Goal: Task Accomplishment & Management: Manage account settings

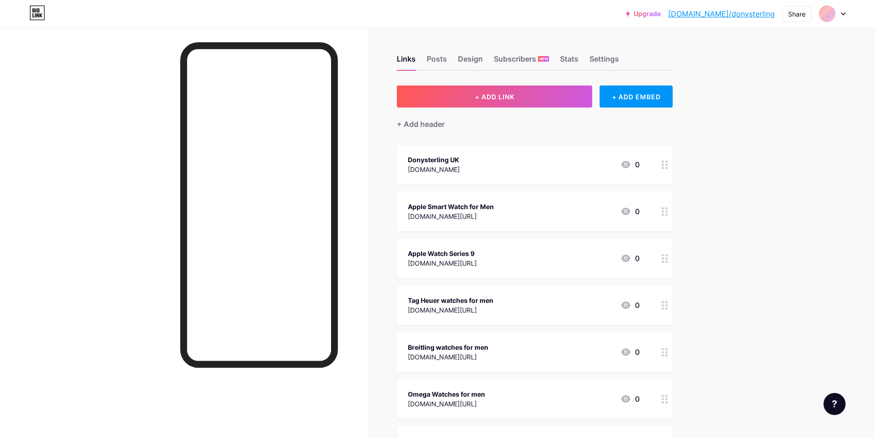
scroll to position [551, 0]
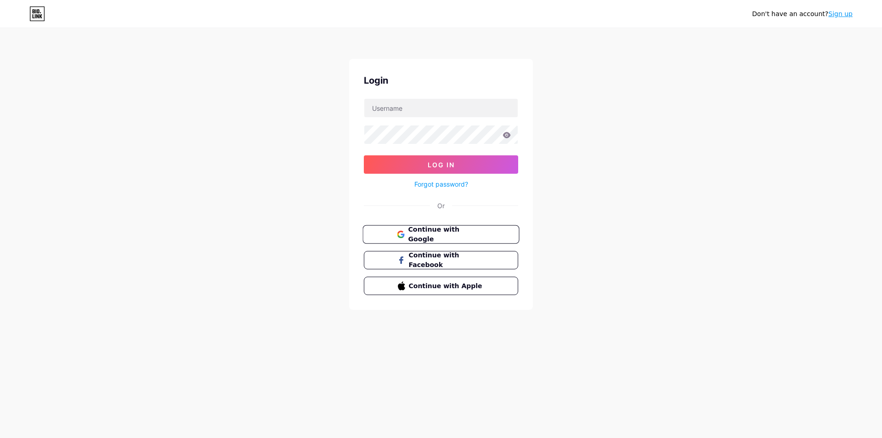
click at [482, 235] on span "Continue with Google" at bounding box center [446, 235] width 77 height 20
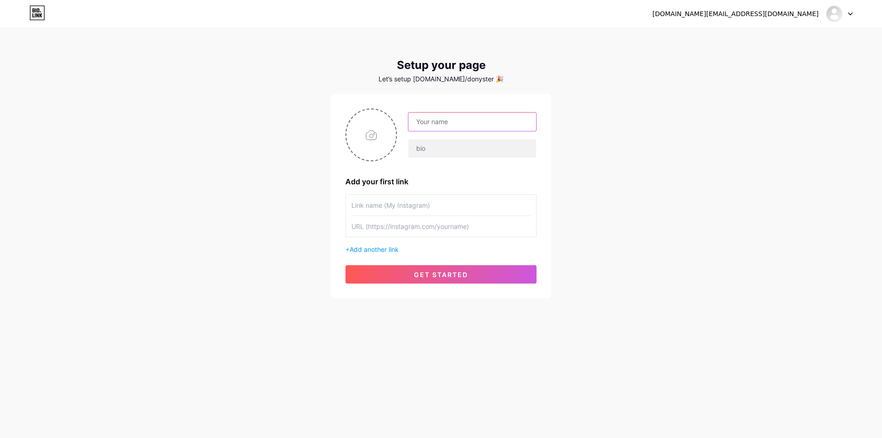
click at [458, 122] on input "text" at bounding box center [473, 122] width 128 height 18
paste input "Garmin-Smart"
click at [642, 123] on div "donysterling.info@gmail.com Dashboard Logout Setup your page Let’s setup bio.li…" at bounding box center [441, 164] width 882 height 328
click at [438, 121] on input "Garmin-Smart" at bounding box center [473, 122] width 128 height 18
click at [438, 120] on input "Garmin Apple Smart" at bounding box center [473, 122] width 128 height 18
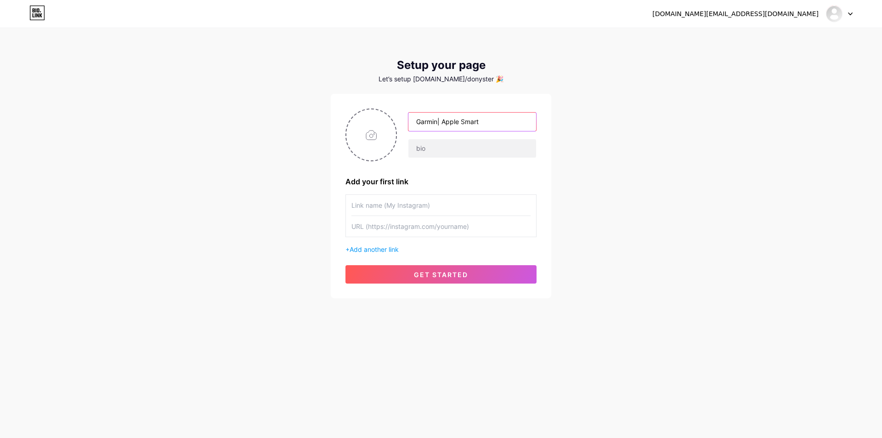
click at [437, 124] on input "Garmin| Apple Smart" at bounding box center [473, 122] width 128 height 18
click at [444, 122] on input "Garmin | Apple Smart" at bounding box center [473, 122] width 128 height 18
type input "Garmin | Apple Smart"
click at [450, 152] on input "text" at bounding box center [473, 148] width 128 height 18
paste input "Garmin-Smart"
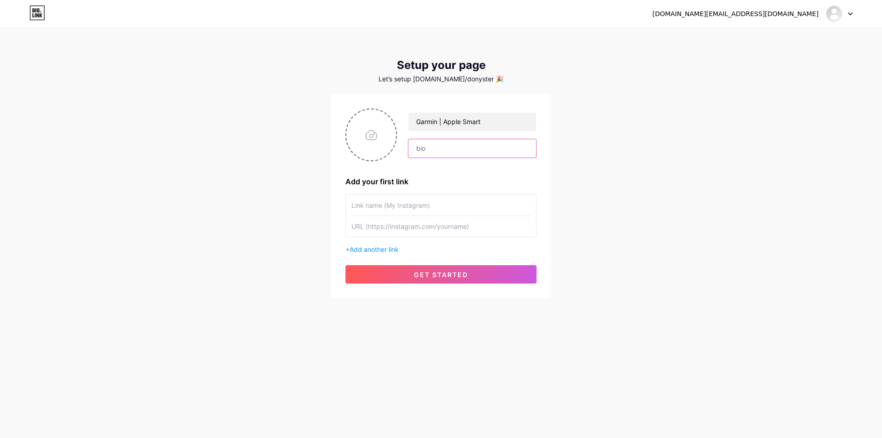
type input "Garmin-Smart"
drag, startPoint x: 483, startPoint y: 149, endPoint x: 339, endPoint y: 122, distance: 146.9
click at [339, 122] on div "Garmin | Apple Smart Garmin-Smart Add your first link + Add another link get st…" at bounding box center [441, 196] width 221 height 205
paste input "text"
drag, startPoint x: 486, startPoint y: 149, endPoint x: 306, endPoint y: 109, distance: 184.5
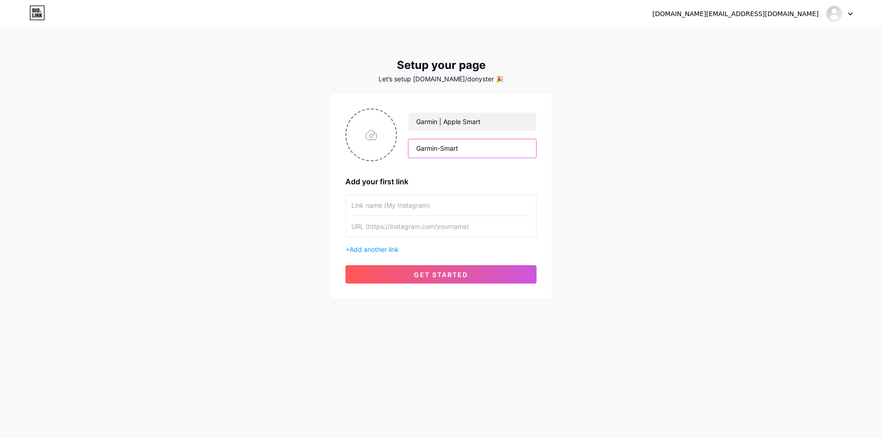
click at [309, 110] on div "donysterling.info@gmail.com Dashboard Logout Setup your page Let’s setup bio.li…" at bounding box center [441, 164] width 882 height 328
paste input "The smartwatch industry has evolved into a dynamic space where cutting-edge tec…"
type input "The smartwatch industry has evolved into a dynamic space where cutting-edge tec…"
click at [433, 204] on input "text" at bounding box center [441, 205] width 179 height 21
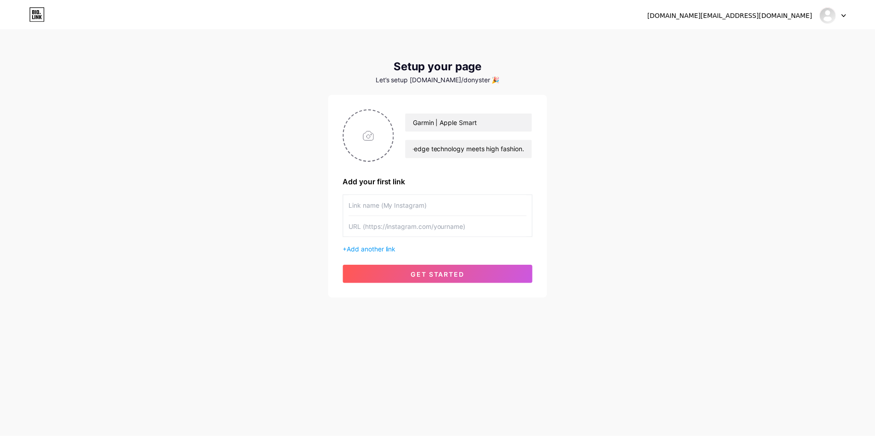
scroll to position [0, 0]
paste input "donysterling.co.uk"
drag, startPoint x: 355, startPoint y: 205, endPoint x: 338, endPoint y: 198, distance: 18.2
click at [338, 198] on div "Garmin | Apple Smart The smartwatch industry has evolved into a dynamic space w…" at bounding box center [441, 196] width 221 height 205
type input "Donysterling.co.uk"
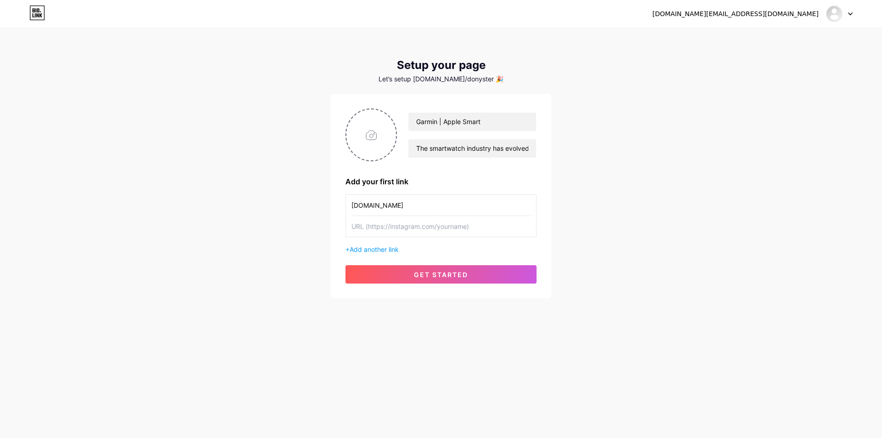
click at [400, 232] on input "text" at bounding box center [441, 226] width 179 height 21
paste input "http://www.donysterling.co.uk"
type input "http://www.donysterling.co.uk"
click at [429, 273] on span "get started" at bounding box center [441, 275] width 54 height 8
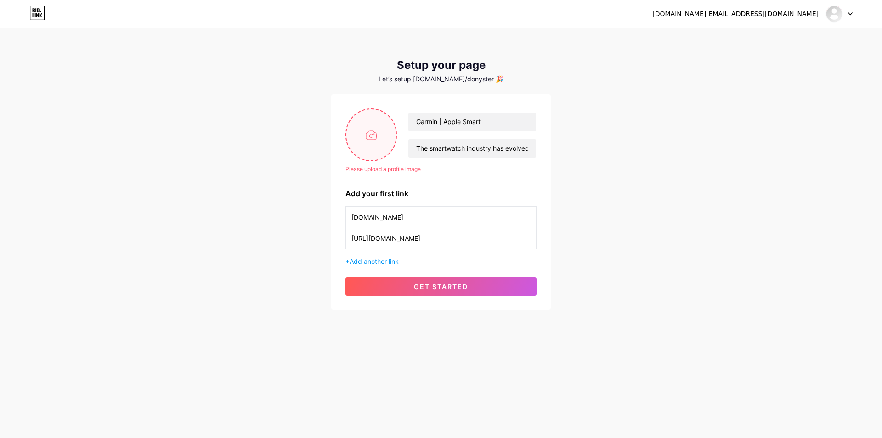
click at [374, 135] on input "file" at bounding box center [372, 134] width 50 height 51
type input "C:\fakepath\微信截图_20240129031807.png"
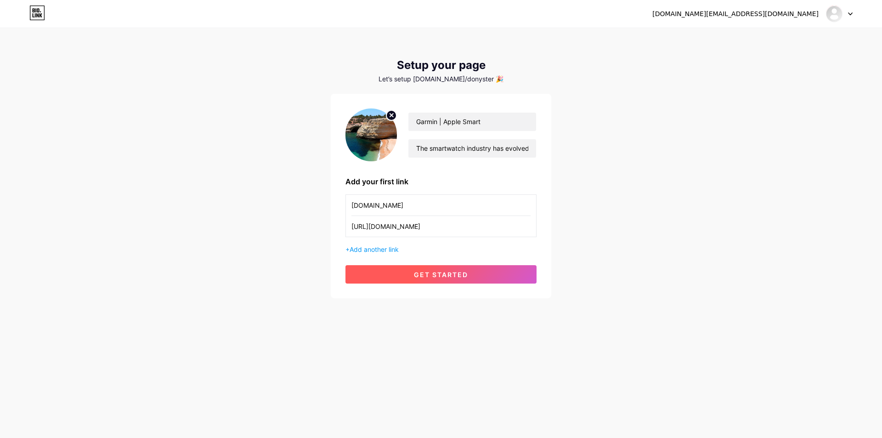
click at [455, 275] on span "get started" at bounding box center [441, 275] width 54 height 8
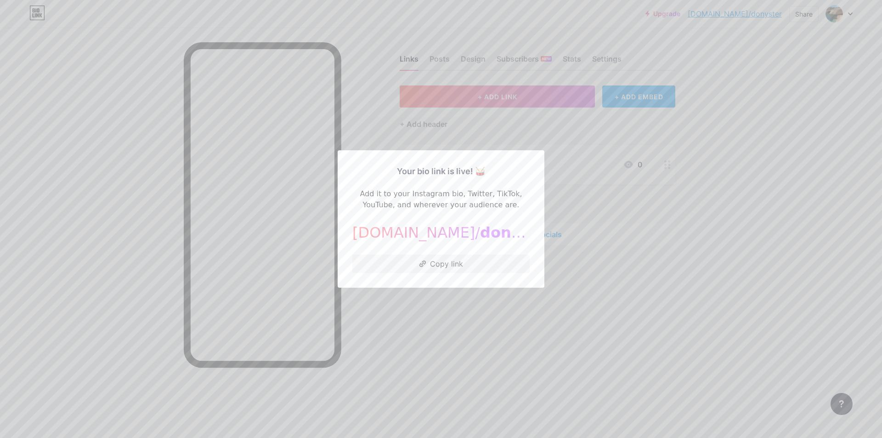
click at [730, 219] on div at bounding box center [441, 219] width 882 height 438
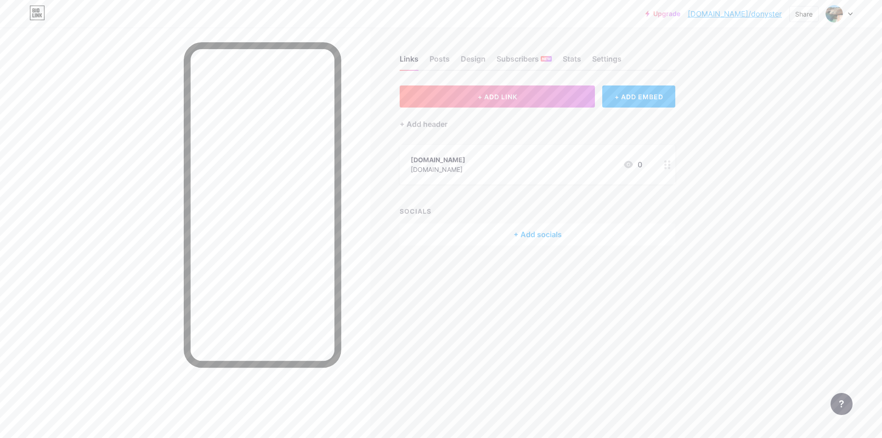
click at [847, 13] on div at bounding box center [839, 14] width 27 height 17
click at [790, 104] on link "Account settings" at bounding box center [796, 104] width 114 height 25
click at [794, 79] on div "+ Add a new page" at bounding box center [796, 79] width 103 height 9
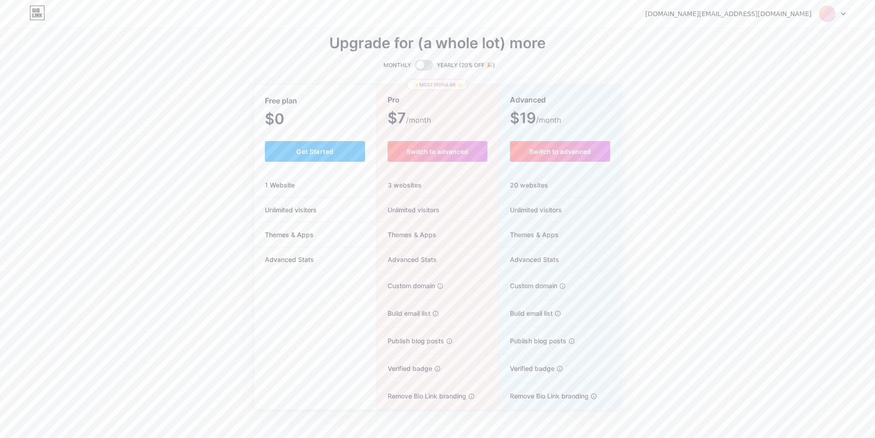
scroll to position [13, 0]
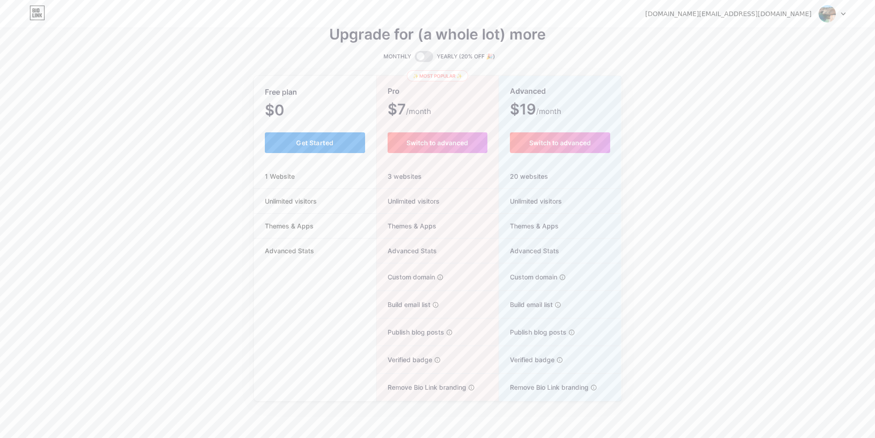
click at [321, 145] on span "Get Started" at bounding box center [314, 143] width 37 height 8
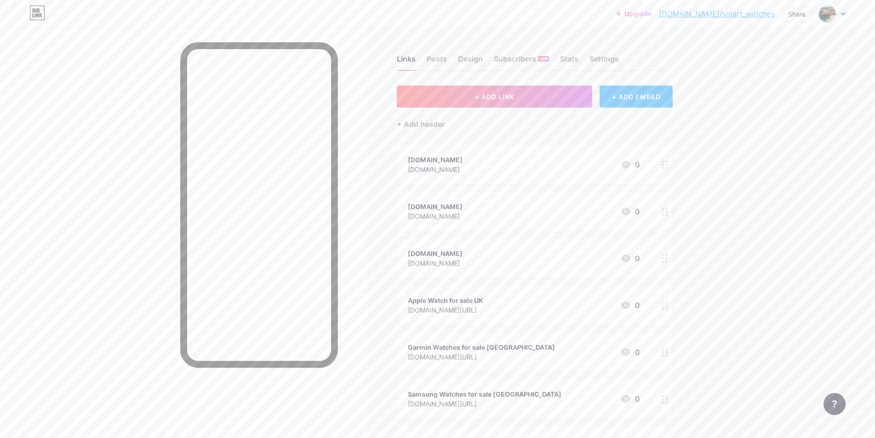
click at [643, 104] on div "+ ADD EMBED" at bounding box center [635, 96] width 73 height 22
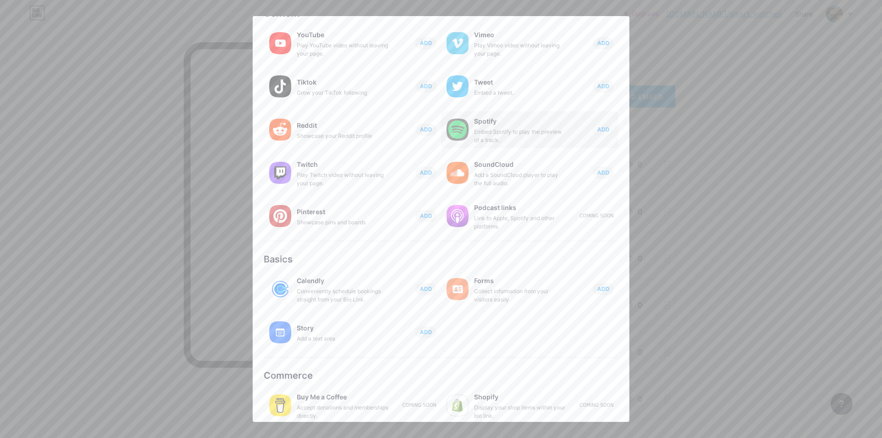
scroll to position [63, 0]
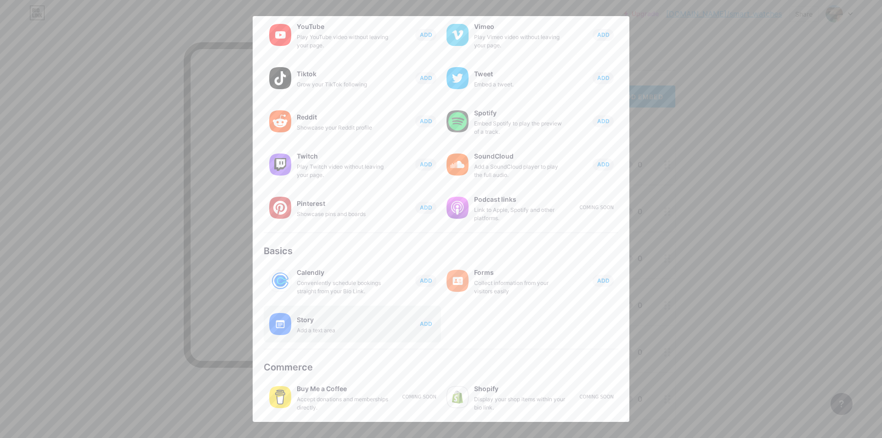
click at [320, 320] on div "Story" at bounding box center [343, 319] width 92 height 13
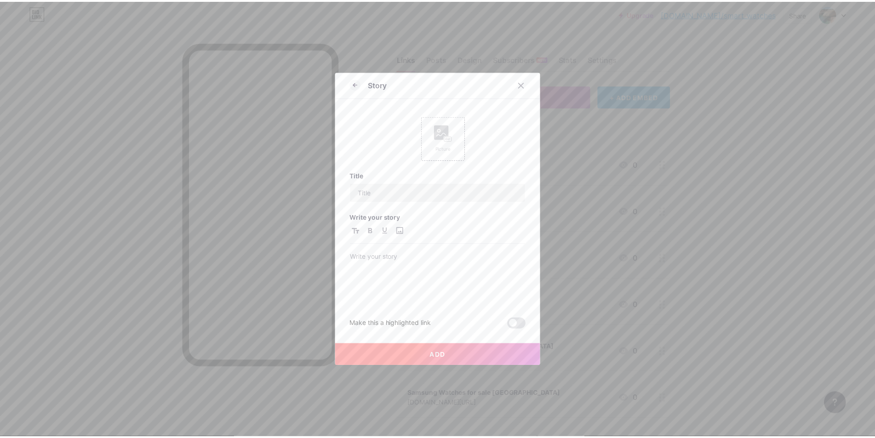
scroll to position [0, 0]
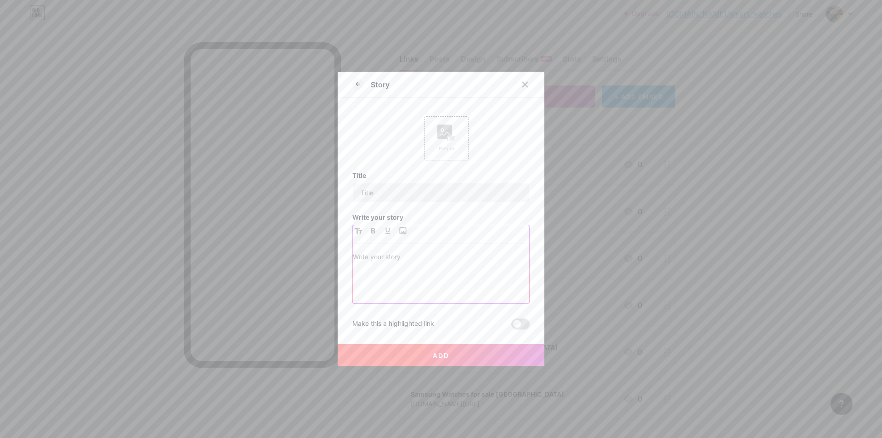
click at [380, 259] on p at bounding box center [441, 257] width 176 height 13
click at [379, 253] on p at bounding box center [441, 257] width 176 height 13
click at [522, 84] on icon at bounding box center [525, 84] width 7 height 7
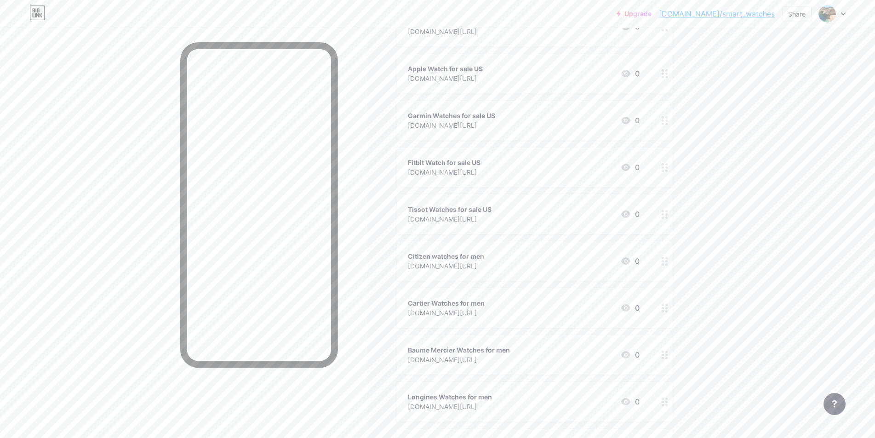
scroll to position [418, 0]
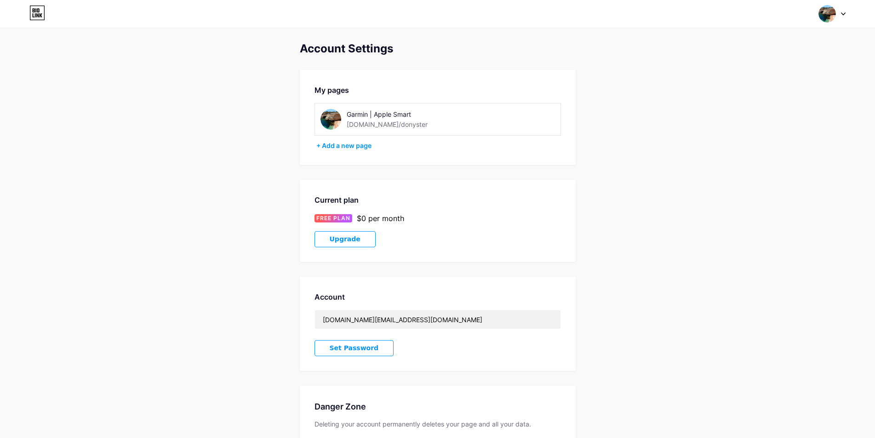
click at [373, 115] on div "Garmin | Apple Smart" at bounding box center [412, 114] width 130 height 10
click at [841, 11] on div at bounding box center [832, 14] width 27 height 17
click at [759, 106] on link "Dashboard" at bounding box center [788, 104] width 114 height 25
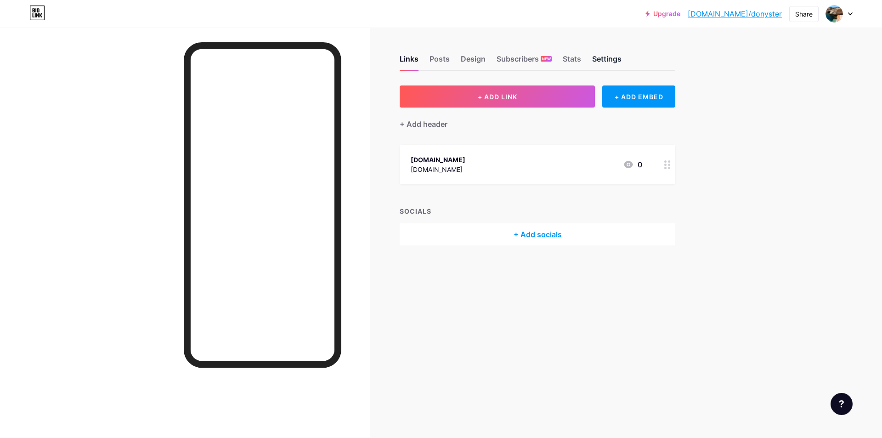
click at [611, 56] on div "Settings" at bounding box center [606, 61] width 29 height 17
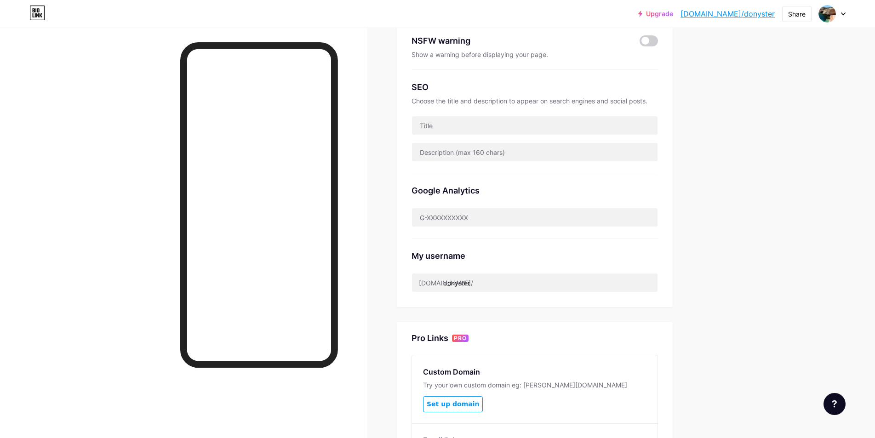
scroll to position [184, 0]
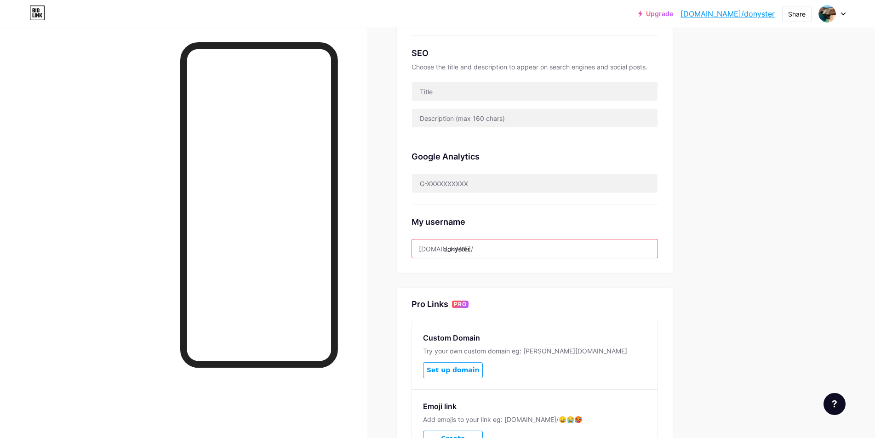
drag, startPoint x: 492, startPoint y: 242, endPoint x: 448, endPoint y: 249, distance: 45.1
click at [448, 249] on input "donyster" at bounding box center [534, 248] width 245 height 18
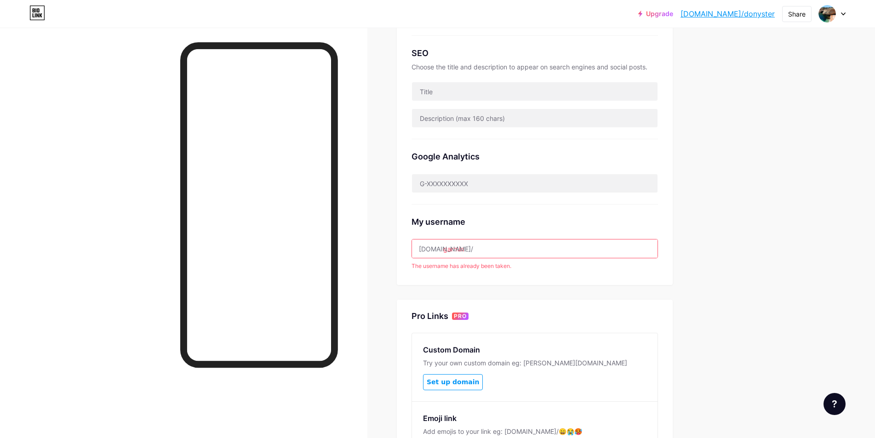
click at [697, 251] on div "Links Posts Design Subscribers NEW Stats Settings Preferred link This is an aes…" at bounding box center [355, 196] width 711 height 704
drag, startPoint x: 504, startPoint y: 250, endPoint x: 448, endPoint y: 248, distance: 56.1
click at [448, 248] on input "garmin" at bounding box center [534, 248] width 245 height 18
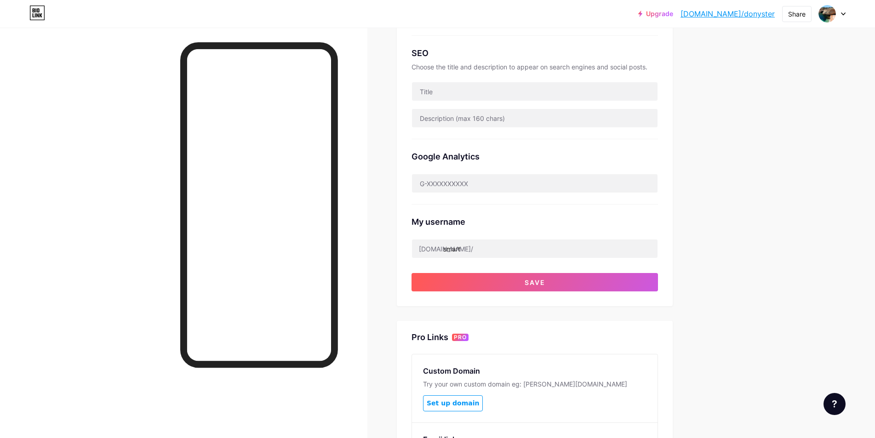
click at [711, 235] on div "Links Posts Design Subscribers NEW Stats Settings Preferred link This is an aes…" at bounding box center [355, 206] width 711 height 725
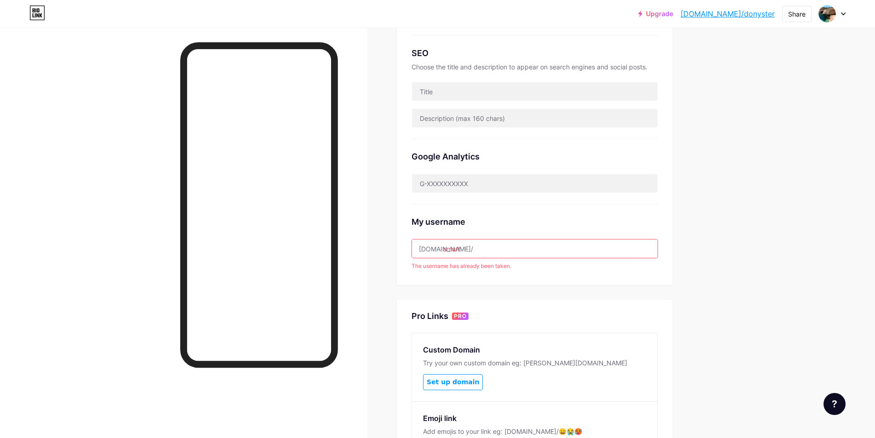
click at [483, 254] on input "smart" at bounding box center [534, 248] width 245 height 18
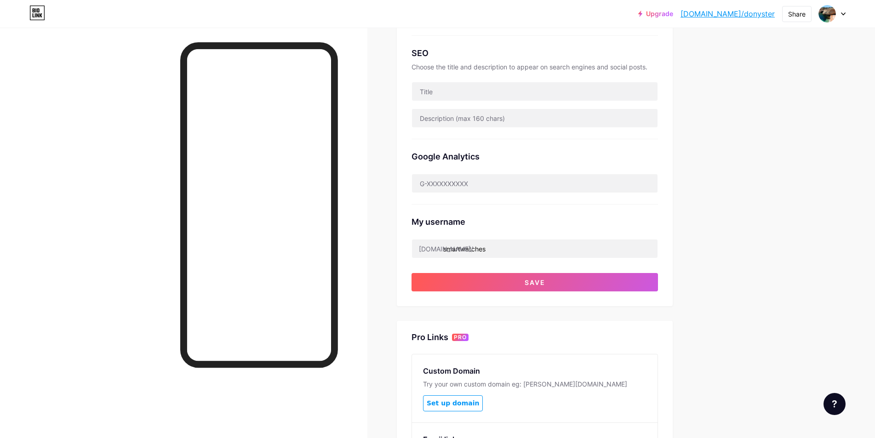
click at [725, 271] on div "Upgrade bio.link/donyst... bio.link/donyster Share Switch accounts Garmin | App…" at bounding box center [437, 192] width 875 height 753
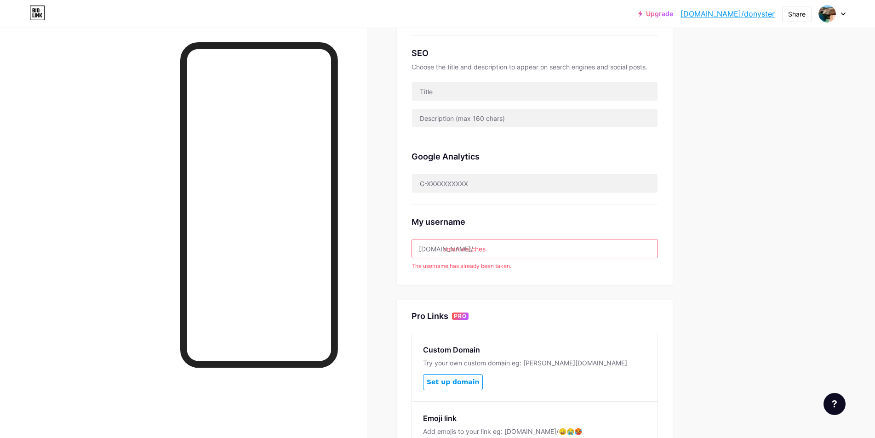
click at [463, 248] on input "smartwatches" at bounding box center [534, 248] width 245 height 18
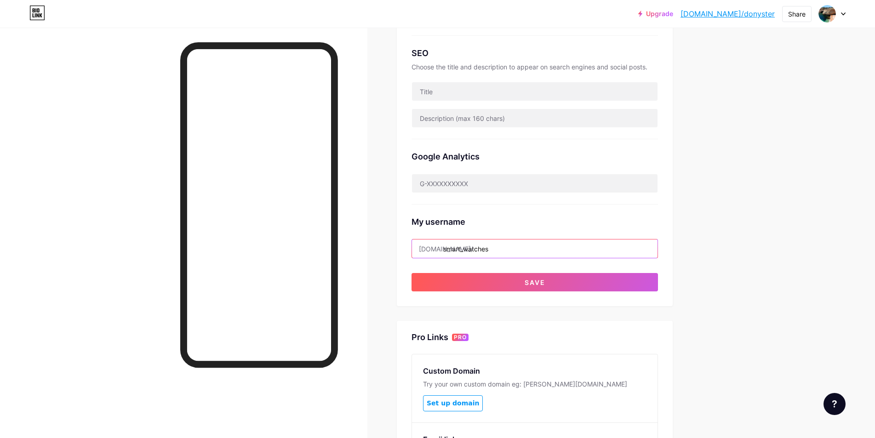
type input "smart_watches"
click at [767, 249] on div "Upgrade bio.link/donyst... bio.link/donyster Share Switch accounts Garmin | App…" at bounding box center [437, 192] width 875 height 753
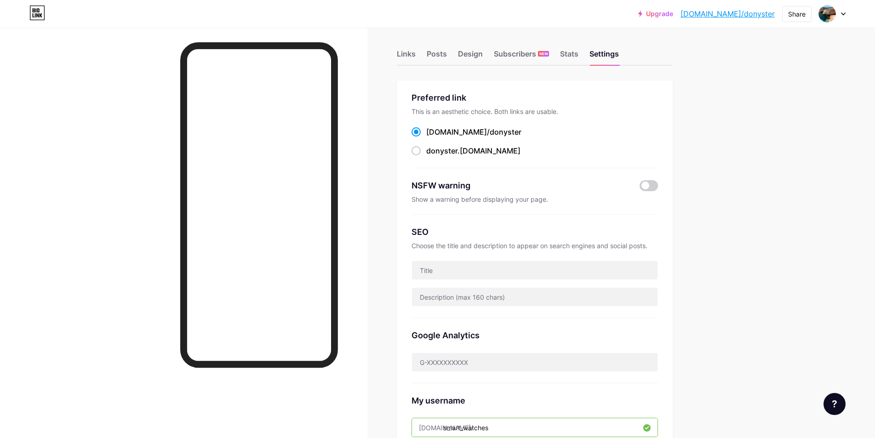
scroll to position [0, 0]
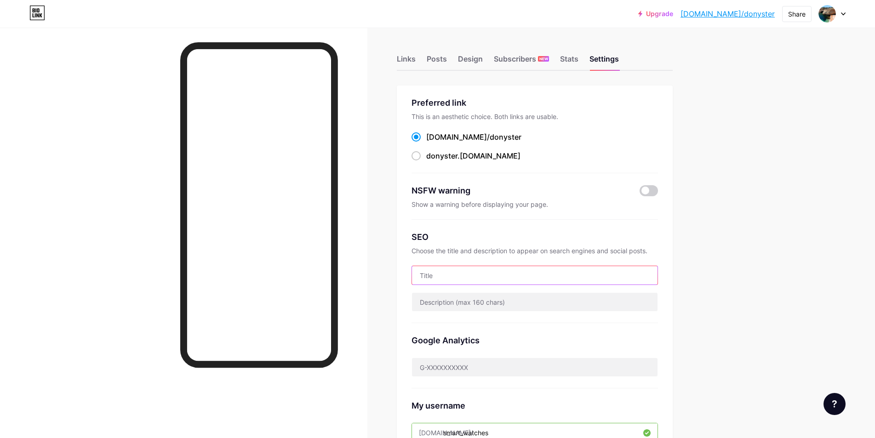
click at [485, 276] on input "text" at bounding box center [534, 275] width 245 height 18
click at [447, 273] on input "Garmin Apple Samsung Fitbit Smart Watches" at bounding box center [534, 275] width 245 height 18
click at [444, 276] on input "Garmin | Apple Samsung Fitbit Smart Watches" at bounding box center [534, 275] width 245 height 18
click at [452, 271] on input "Garmin | Apple Samsung Fitbit Smart Watches" at bounding box center [534, 275] width 245 height 18
drag, startPoint x: 451, startPoint y: 276, endPoint x: 443, endPoint y: 275, distance: 7.4
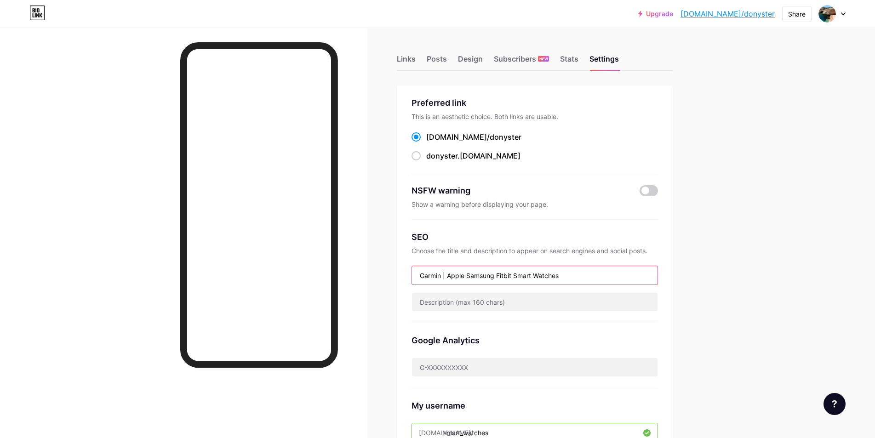
click at [443, 275] on input "Garmin | Apple Samsung Fitbit Smart Watches" at bounding box center [534, 275] width 245 height 18
click at [467, 276] on input "Garmin | Apple Samsung Fitbit Smart Watches" at bounding box center [534, 275] width 245 height 18
paste input "|"
click at [504, 277] on input "Garmin | Apple | Samsung Fitbit Smart Watches" at bounding box center [534, 275] width 245 height 18
paste input "|"
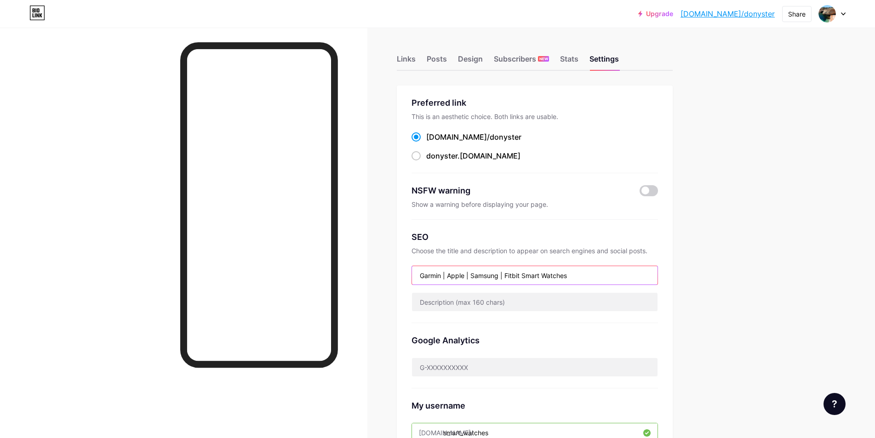
click at [597, 277] on input "Garmin | Apple | Samsung | Fitbit Smart Watches" at bounding box center [534, 275] width 245 height 18
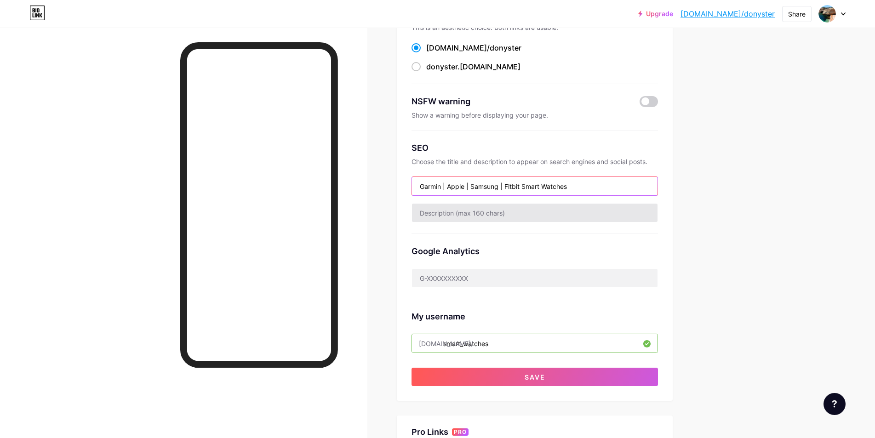
scroll to position [92, 0]
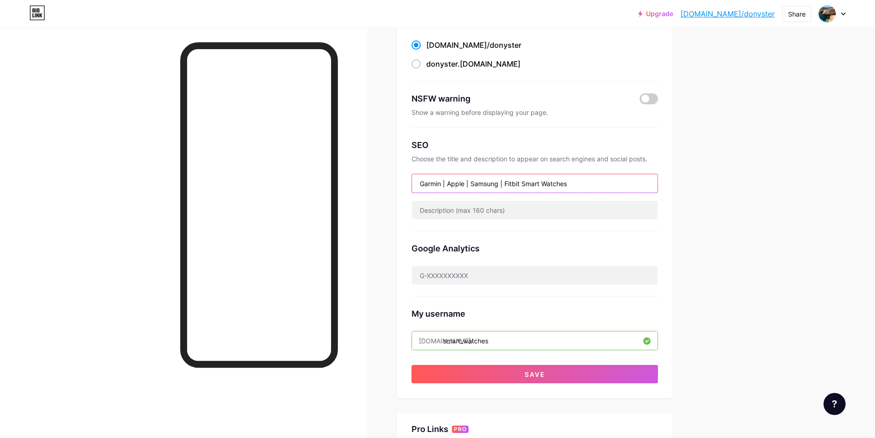
type input "Garmin | Apple | Samsung | Fitbit Smart Watches"
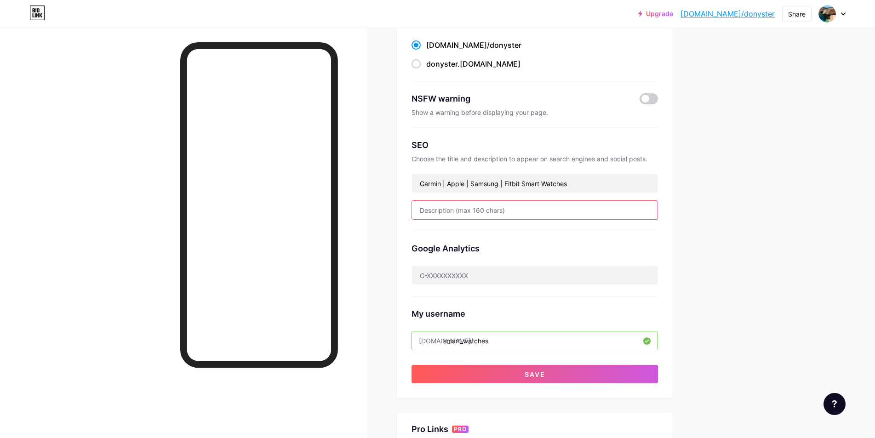
click at [499, 212] on input "text" at bounding box center [534, 210] width 245 height 18
paste input "explores how designer Garmin and Apple smartwatches bridge the gap between func…"
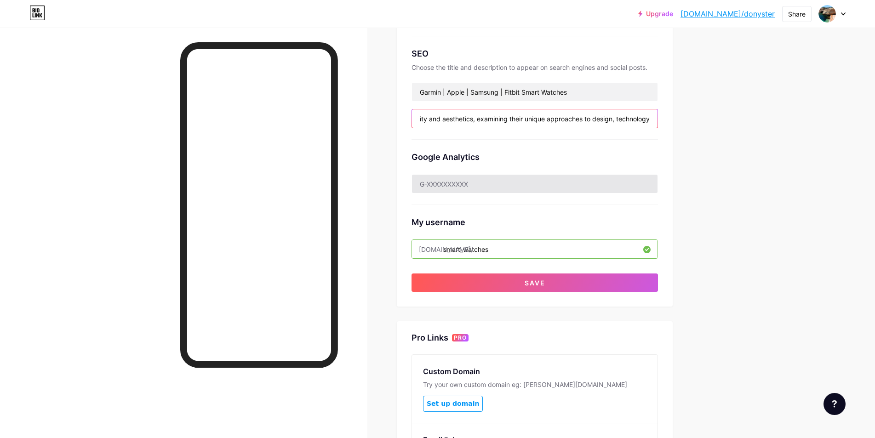
scroll to position [184, 0]
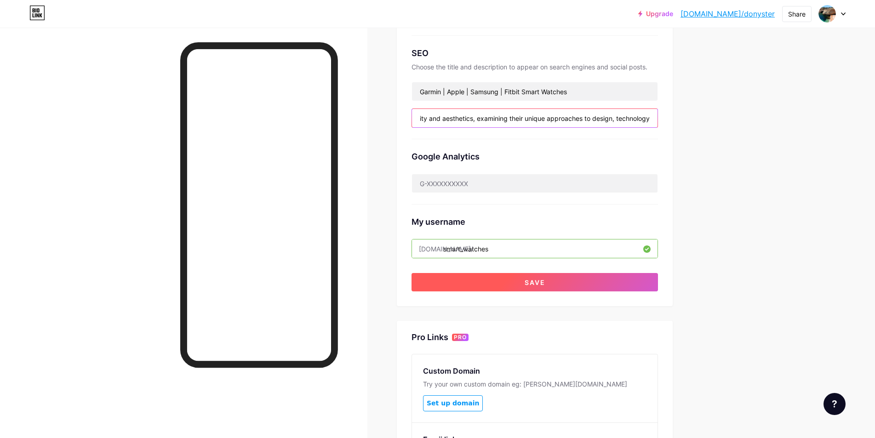
type input "explores how designer Garmin and Apple smartwatches bridge the gap between func…"
click at [545, 284] on span "Save" at bounding box center [534, 283] width 21 height 8
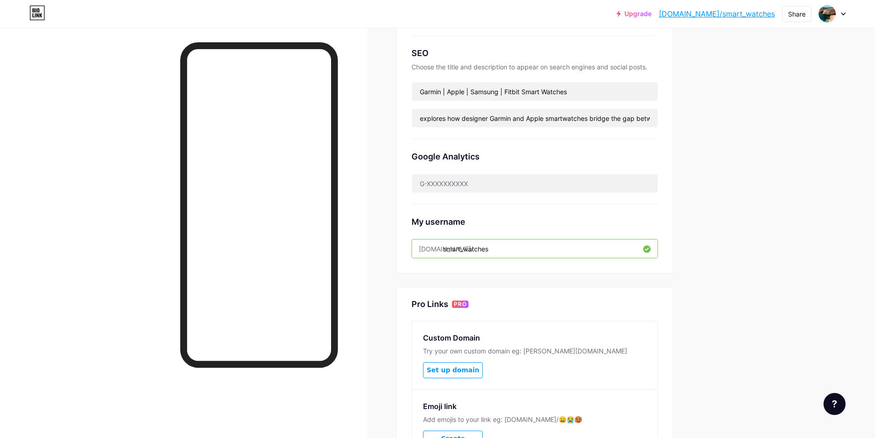
click at [759, 16] on link "bio.link/smart_watches" at bounding box center [717, 13] width 116 height 11
click at [543, 89] on input "Garmin | Apple | Samsung | Fitbit Smart Watches" at bounding box center [534, 91] width 245 height 18
click at [547, 88] on input "Garmin | Apple | Samsung | Fitbit Smart Watches" at bounding box center [534, 91] width 245 height 18
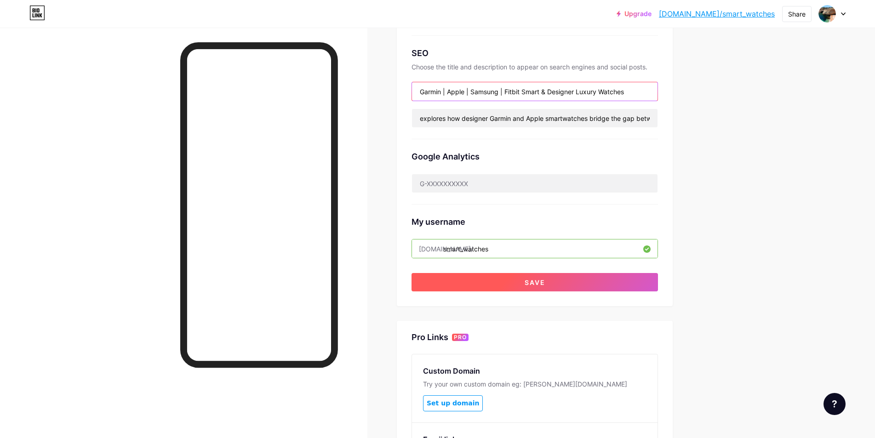
type input "Garmin | Apple | Samsung | Fitbit Smart & Designer Luxury Watches"
click at [554, 280] on button "Save" at bounding box center [534, 282] width 246 height 18
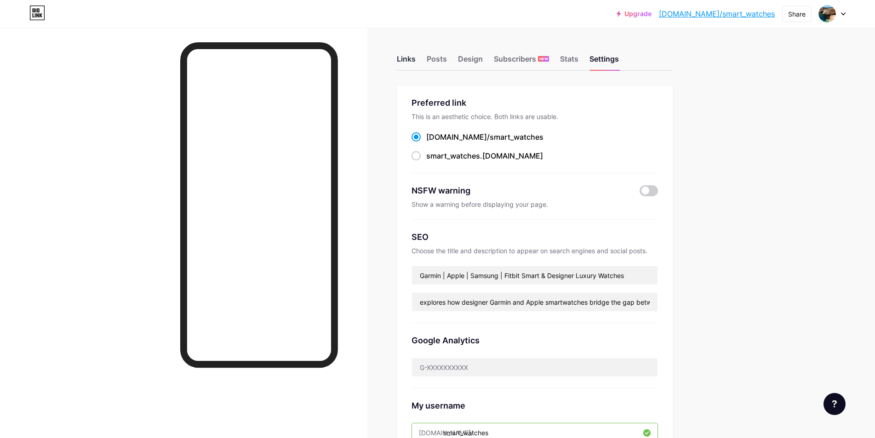
click at [414, 61] on div "Links" at bounding box center [406, 61] width 19 height 17
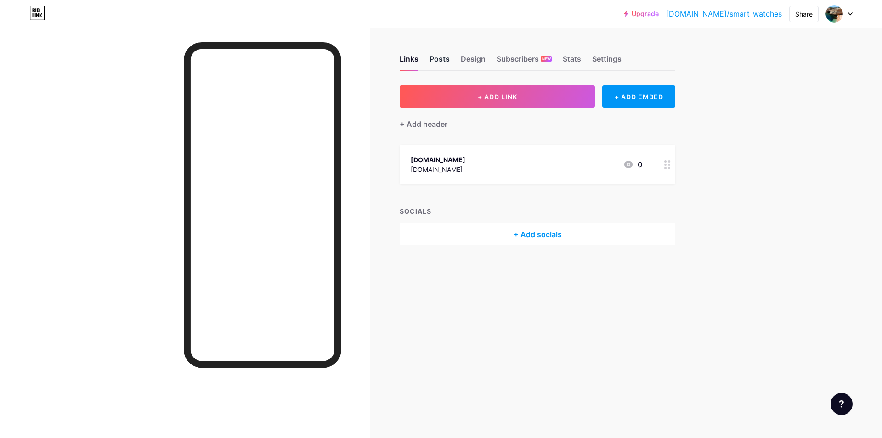
click at [441, 61] on div "Posts" at bounding box center [440, 61] width 20 height 17
click at [475, 61] on div "Design" at bounding box center [473, 61] width 25 height 17
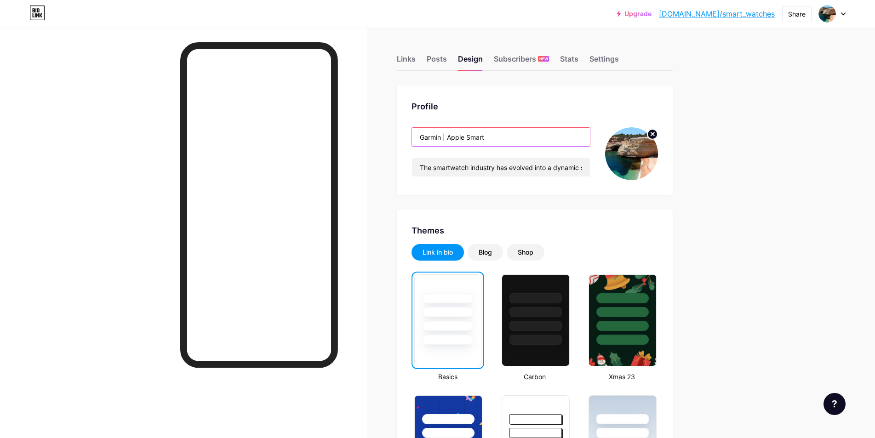
click at [471, 136] on input "Garmin | Apple Smart" at bounding box center [501, 137] width 178 height 18
paste input "explores how designer Garmin and Apple smartwatches bridge the gap between func…"
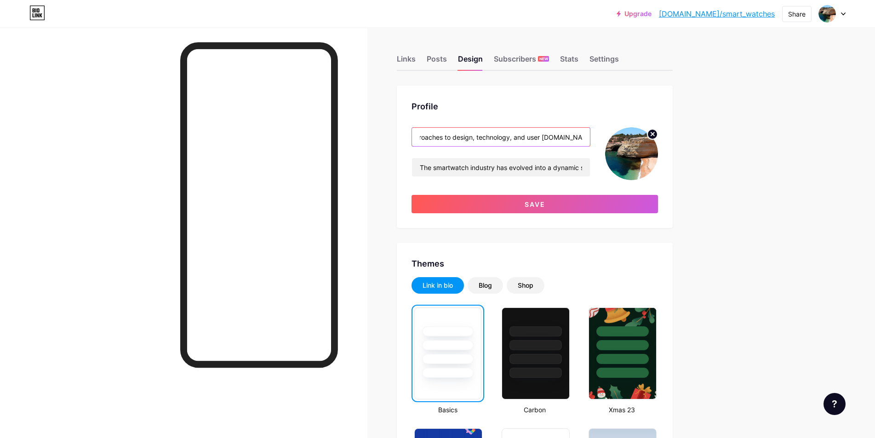
click at [514, 136] on input "Garmin | Apple explores how designer Garmin and Apple smartwatches bridge the g…" at bounding box center [501, 137] width 178 height 18
click at [513, 136] on input "Garmin | Apple explores how designer Garmin and Apple smartwatches bridge the g…" at bounding box center [501, 137] width 178 height 18
drag, startPoint x: 445, startPoint y: 141, endPoint x: 730, endPoint y: 151, distance: 285.1
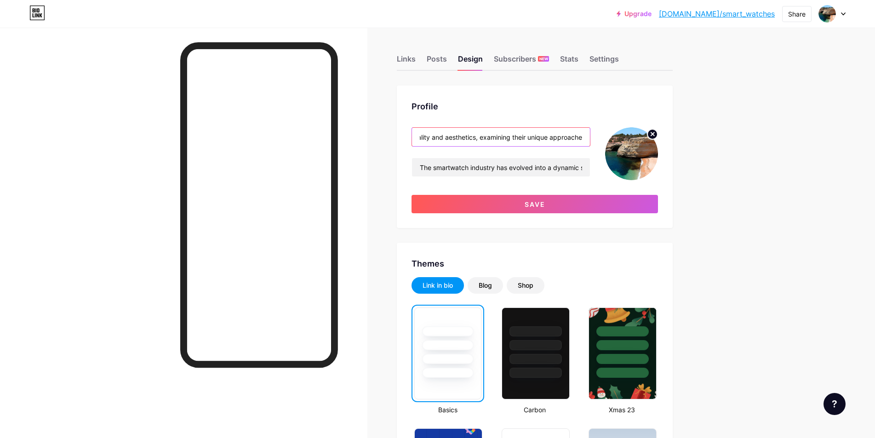
drag, startPoint x: 479, startPoint y: 140, endPoint x: 760, endPoint y: 142, distance: 280.4
drag, startPoint x: 464, startPoint y: 139, endPoint x: 792, endPoint y: 146, distance: 328.2
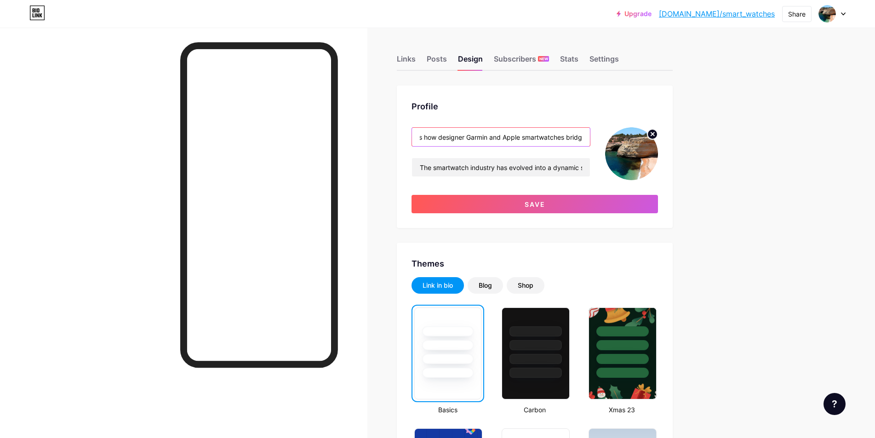
scroll to position [0, 72]
drag, startPoint x: 478, startPoint y: 136, endPoint x: 882, endPoint y: 148, distance: 404.1
click at [499, 138] on input "Garmin | Apple explores how designer Ga" at bounding box center [501, 137] width 178 height 18
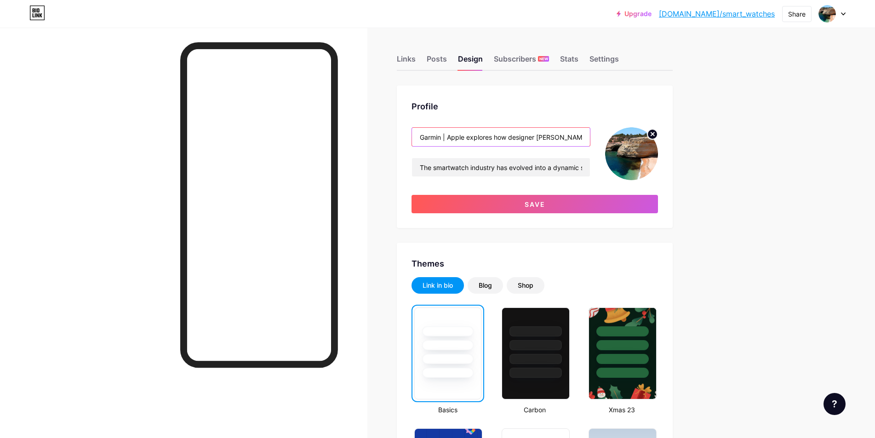
click at [472, 137] on input "Garmin | Apple explores how designer Ga" at bounding box center [501, 137] width 178 height 18
click at [470, 135] on input "Garmin | Apple explores how designer Ga" at bounding box center [501, 137] width 178 height 18
drag, startPoint x: 517, startPoint y: 137, endPoint x: 840, endPoint y: 181, distance: 326.1
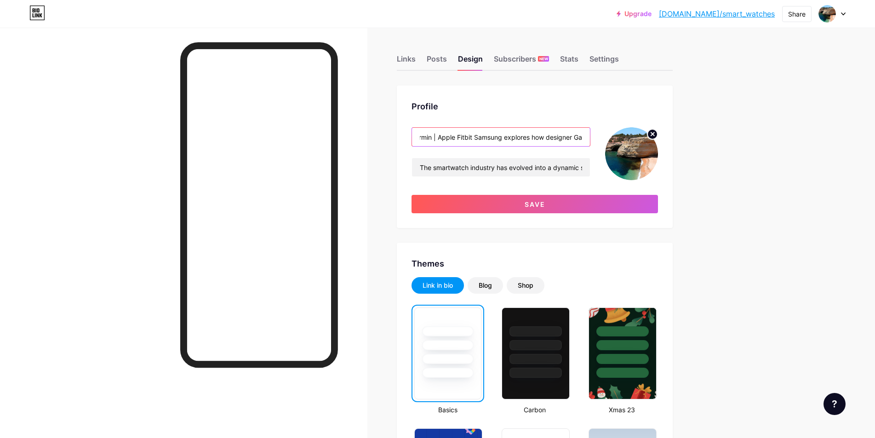
drag, startPoint x: 451, startPoint y: 138, endPoint x: 443, endPoint y: 136, distance: 8.7
click at [443, 136] on input "Garmin | Apple Fitbit Samsung Smartwatches" at bounding box center [501, 137] width 178 height 18
click at [470, 139] on input "Garmin | Apple Fitbit Samsung Smartwatches" at bounding box center [501, 137] width 178 height 18
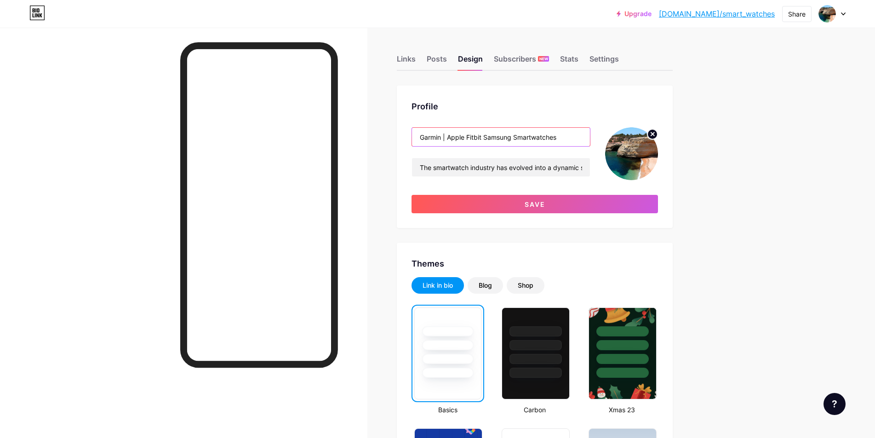
click at [470, 137] on input "Garmin | Apple Fitbit Samsung Smartwatches" at bounding box center [501, 137] width 178 height 18
paste input "|"
click at [491, 138] on input "Garmin | Apple | Fitbit Samsung Smartwatches" at bounding box center [501, 137] width 178 height 18
paste input "|"
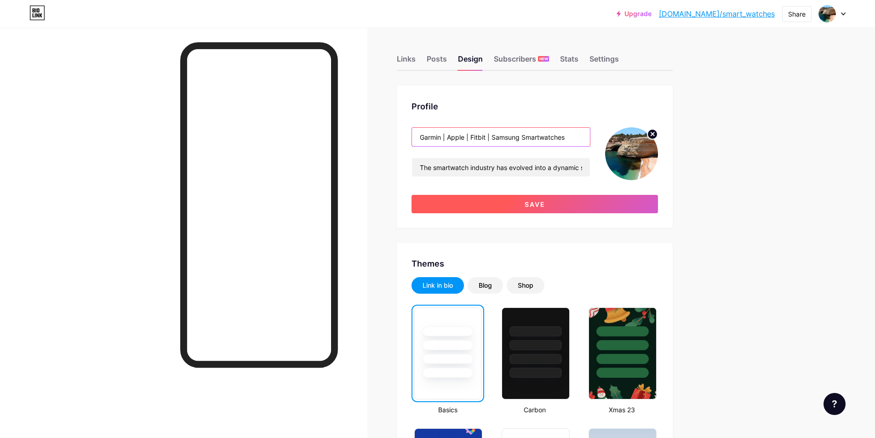
type input "Garmin | Apple | Fitbit | Samsung Smartwatches"
click at [552, 201] on button "Save" at bounding box center [534, 204] width 246 height 18
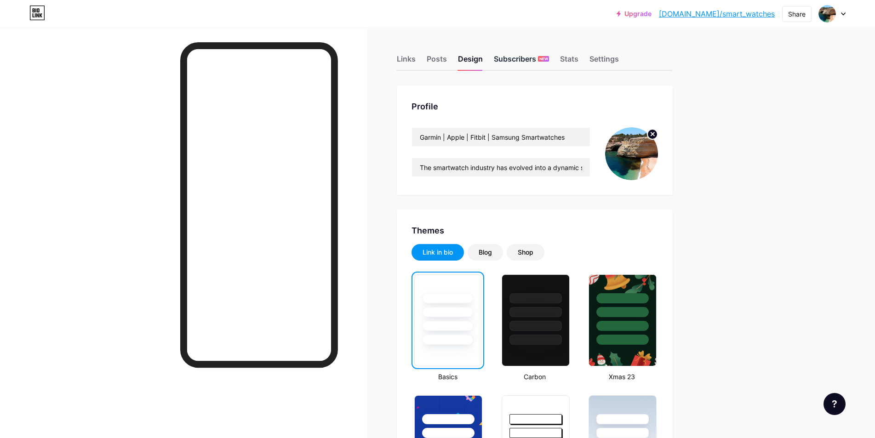
click at [505, 59] on div "Subscribers NEW" at bounding box center [521, 61] width 55 height 17
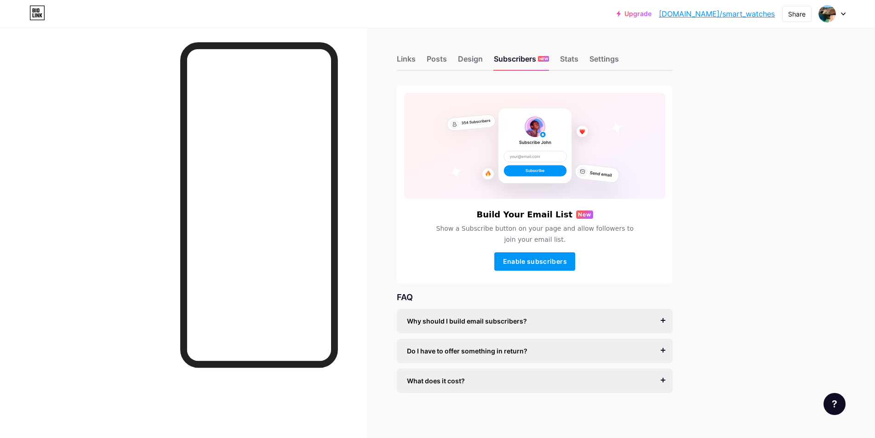
scroll to position [1, 0]
click at [472, 60] on div "Design" at bounding box center [470, 60] width 25 height 17
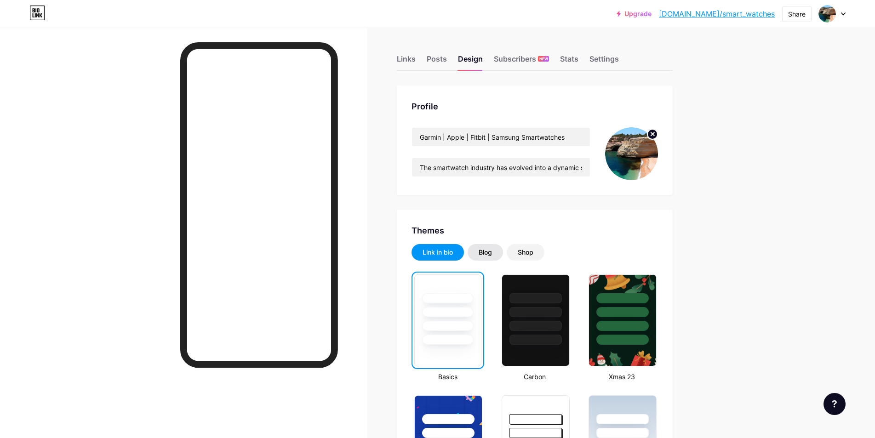
click at [485, 253] on div "Blog" at bounding box center [484, 252] width 13 height 9
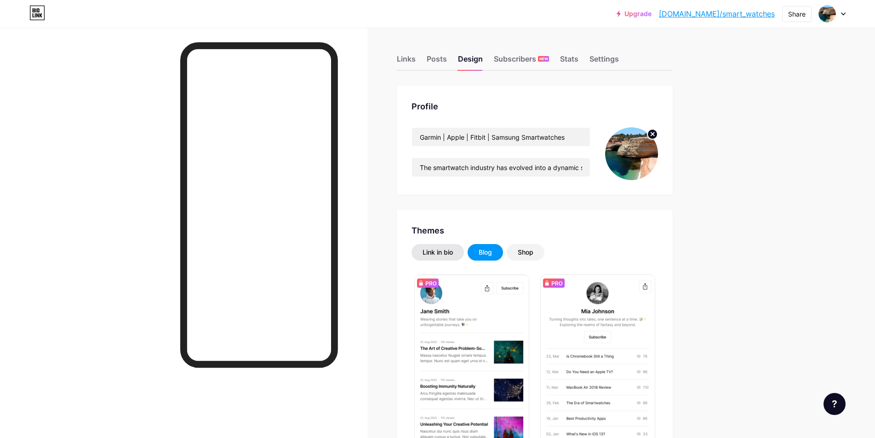
click at [453, 254] on div "Link in bio" at bounding box center [437, 252] width 30 height 9
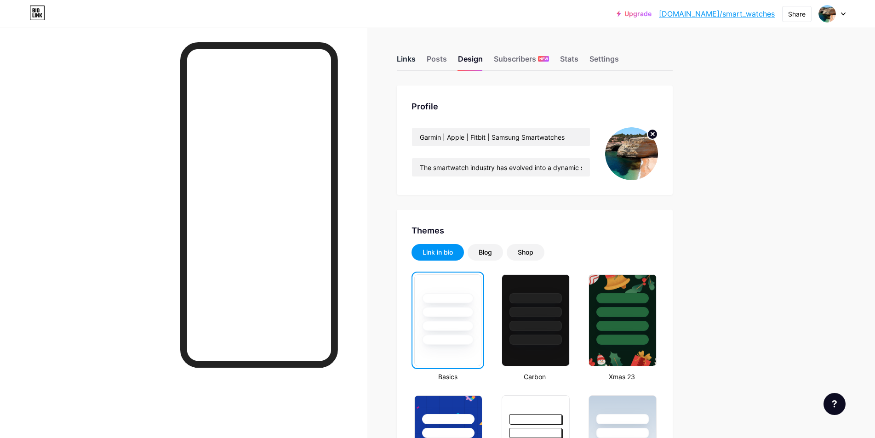
click at [410, 58] on div "Links" at bounding box center [406, 61] width 19 height 17
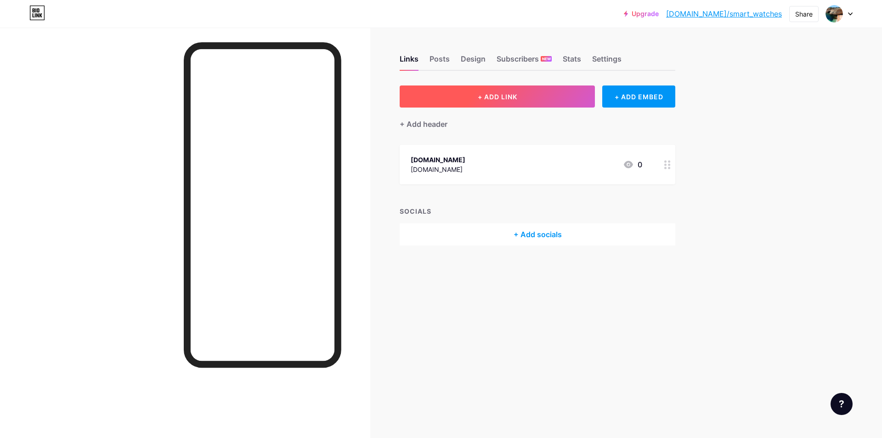
click at [485, 98] on span "+ ADD LINK" at bounding box center [498, 97] width 40 height 8
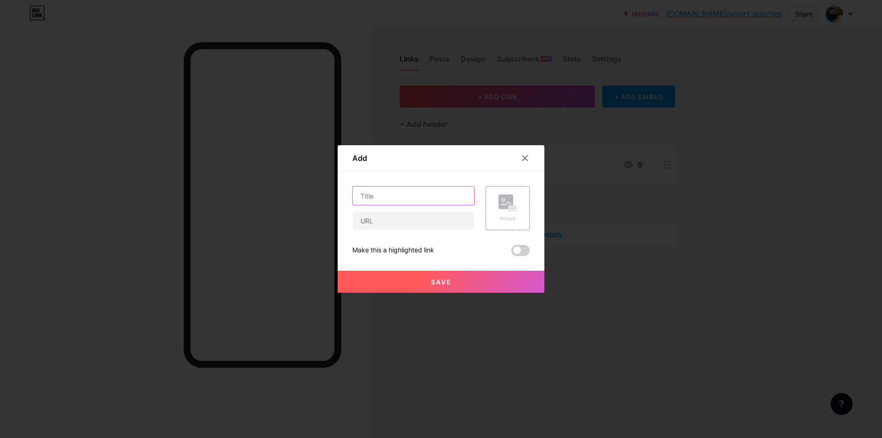
click at [394, 200] on input "text" at bounding box center [413, 196] width 121 height 18
click at [382, 225] on input "text" at bounding box center [413, 220] width 121 height 18
click at [384, 192] on input "text" at bounding box center [413, 196] width 121 height 18
paste input "http://www.donysterling.com"
type input "http://www.donysterling.com"
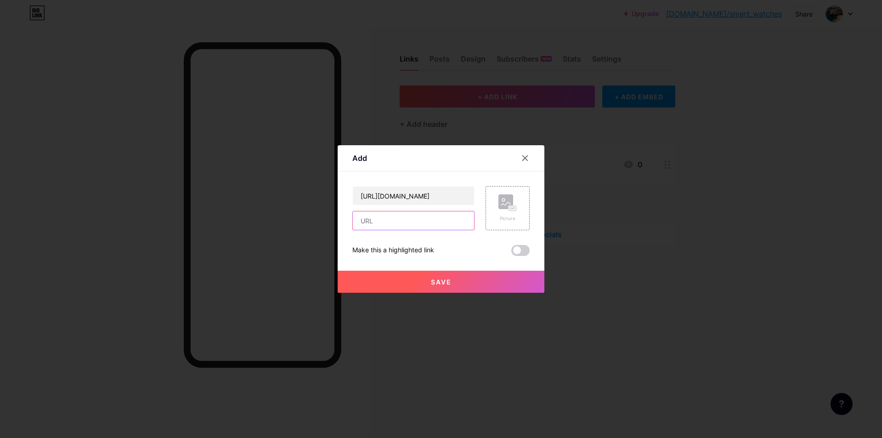
click at [378, 223] on input "text" at bounding box center [413, 220] width 121 height 18
paste input "http://www.donysterling.com"
type input "http://www.donysterling.com"
drag, startPoint x: 397, startPoint y: 197, endPoint x: 313, endPoint y: 191, distance: 84.3
click at [313, 191] on div "Add Content YouTube Play YouTube video without leaving your page. ADD Vimeo Pla…" at bounding box center [441, 219] width 882 height 438
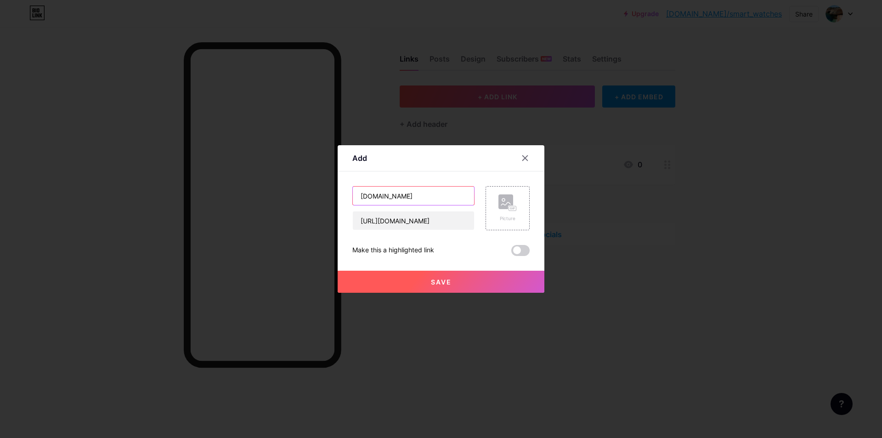
type input "Donysterling.com"
click at [450, 280] on button "Save" at bounding box center [441, 282] width 207 height 22
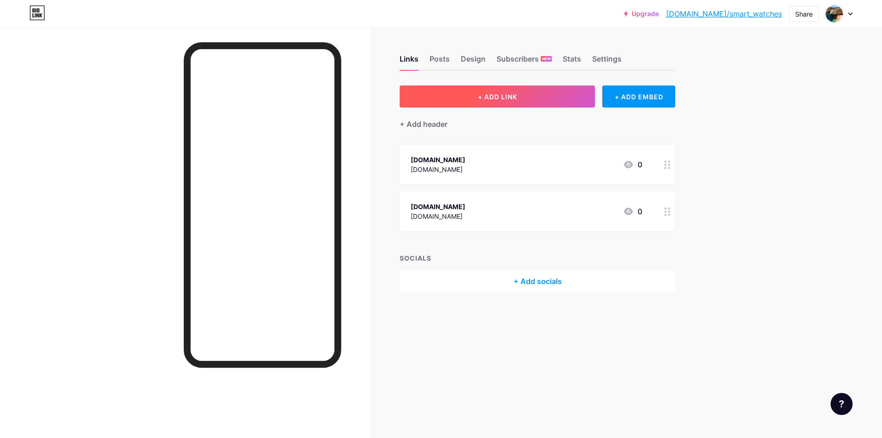
click at [522, 97] on button "+ ADD LINK" at bounding box center [497, 96] width 195 height 22
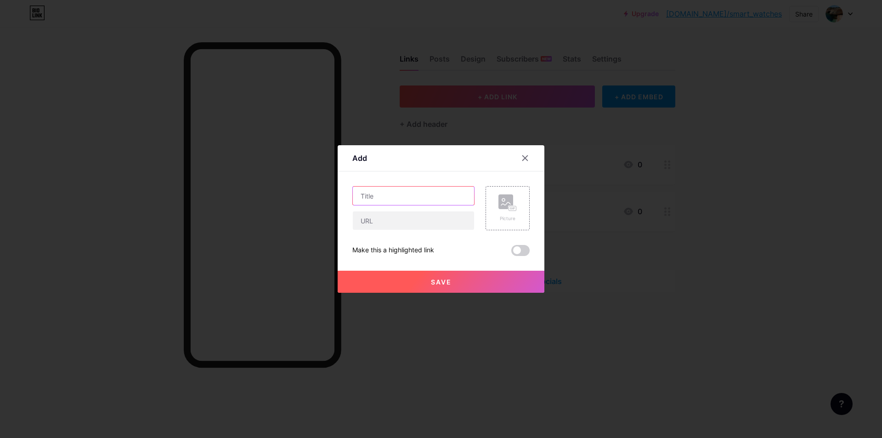
click at [395, 200] on input "text" at bounding box center [413, 196] width 121 height 18
paste input "glitzstorm.com"
drag, startPoint x: 360, startPoint y: 196, endPoint x: 333, endPoint y: 191, distance: 27.6
click at [333, 191] on div "Add Content YouTube Play YouTube video without leaving your page. ADD Vimeo Pla…" at bounding box center [441, 219] width 882 height 438
type input "Glitzstorm.com"
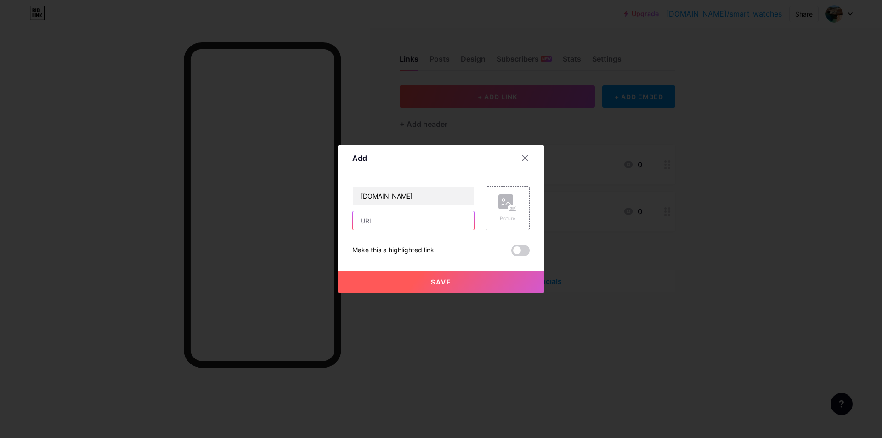
click at [397, 226] on input "text" at bounding box center [413, 220] width 121 height 18
type input "http://www.glitzstorm.com"
click at [412, 273] on button "Save" at bounding box center [441, 282] width 207 height 22
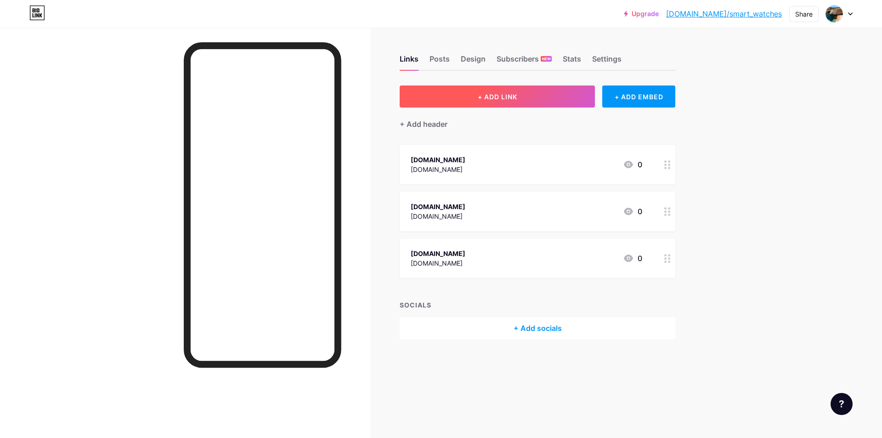
click at [523, 99] on button "+ ADD LINK" at bounding box center [497, 96] width 195 height 22
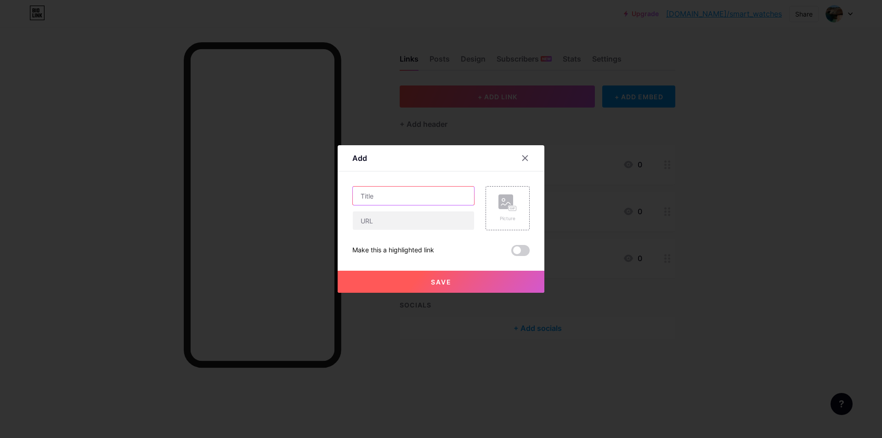
click at [403, 193] on input "text" at bounding box center [413, 196] width 121 height 18
paste input "Tag Heuer watches for men"
type input "Tag Heuer watches for men"
click at [429, 212] on input "text" at bounding box center [413, 220] width 121 height 18
paste input "http://www.glitzstorm.com/brandlist-149-b0-TAG+Heuer.html"
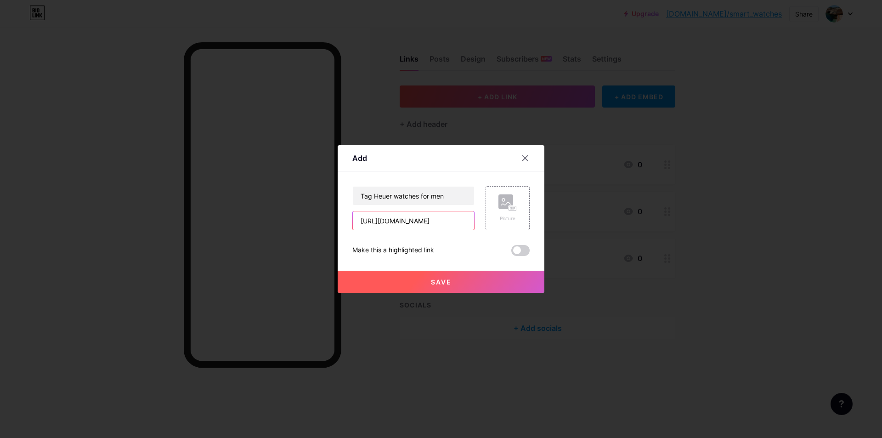
scroll to position [0, 81]
type input "http://www.glitzstorm.com/brandlist-149-b0-TAG+Heuer.html"
click at [393, 199] on input "Tag Heuer watches for men" at bounding box center [413, 196] width 121 height 18
paste input "Cartier W"
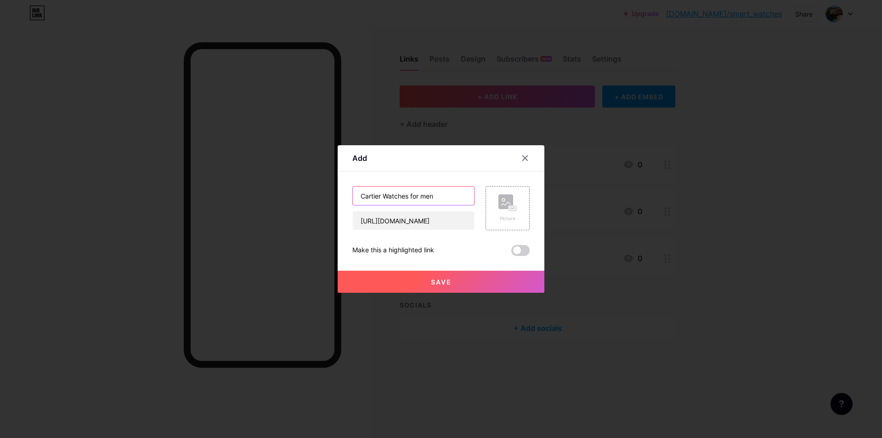
type input "Cartier Watches for men"
click at [437, 221] on input "http://www.glitzstorm.com/brandlist-149-b0-TAG+Heuer.html" at bounding box center [413, 220] width 121 height 18
paste input "89-b0-Carti"
type input "http://www.glitzstorm.com/brandlist-89-b0-Cartier.html"
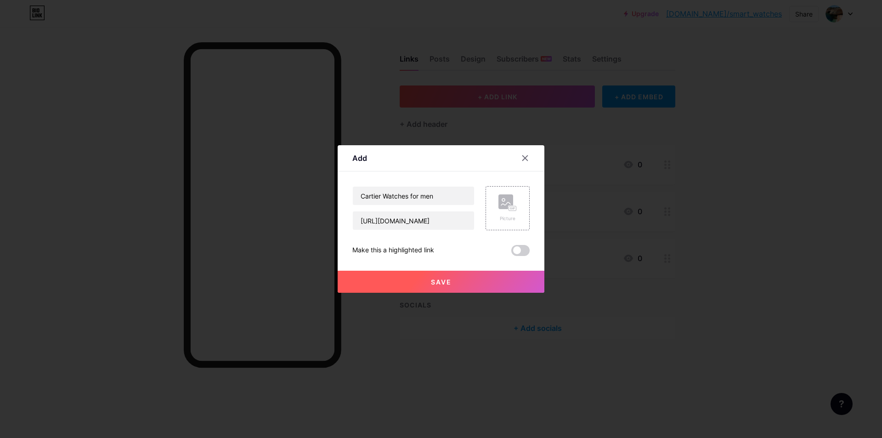
click at [440, 278] on span "Save" at bounding box center [441, 282] width 21 height 8
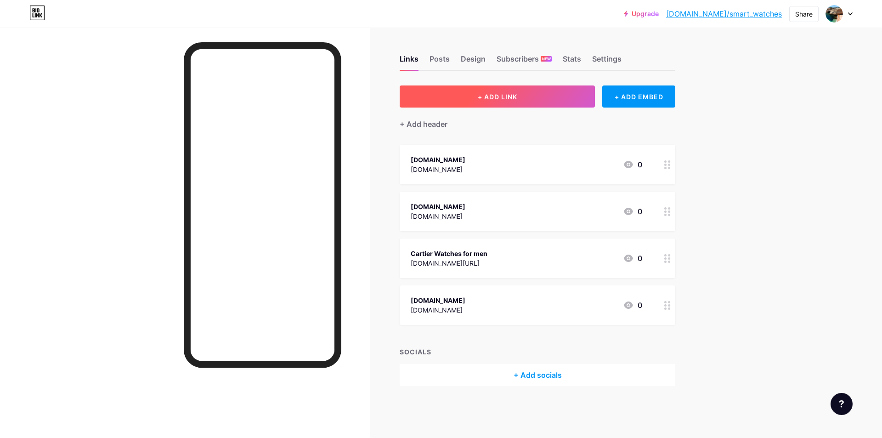
click at [520, 95] on button "+ ADD LINK" at bounding box center [497, 96] width 195 height 22
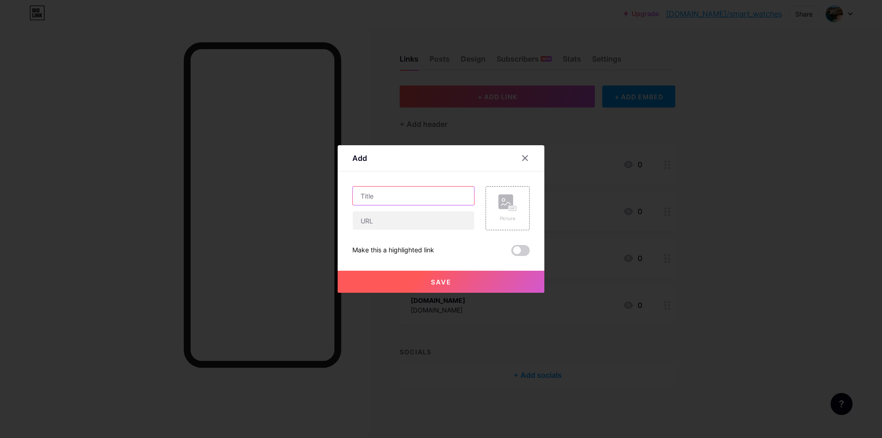
click at [426, 195] on input "text" at bounding box center [413, 196] width 121 height 18
paste input "Baume Mercier Watches for men"
type input "Baume Mercier Watches for men"
click at [408, 219] on input "text" at bounding box center [413, 220] width 121 height 18
paste input "http://www.glitzstorm.com/brandlist-72-b0-Baume++Mercier.html"
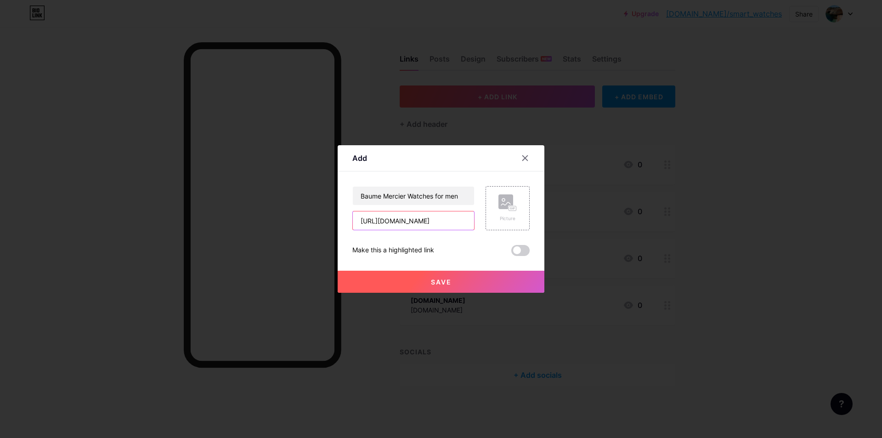
scroll to position [0, 95]
type input "http://www.glitzstorm.com/brandlist-72-b0-Baume++Mercier.html"
click at [393, 277] on button "Save" at bounding box center [441, 282] width 207 height 22
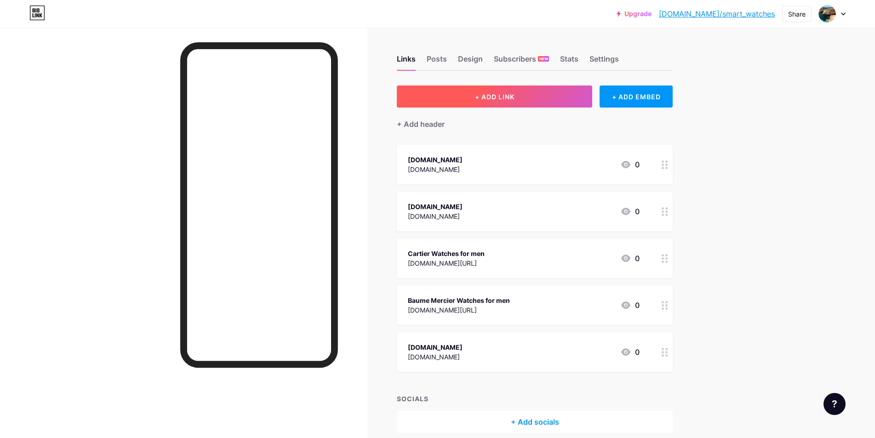
click at [506, 96] on span "+ ADD LINK" at bounding box center [495, 97] width 40 height 8
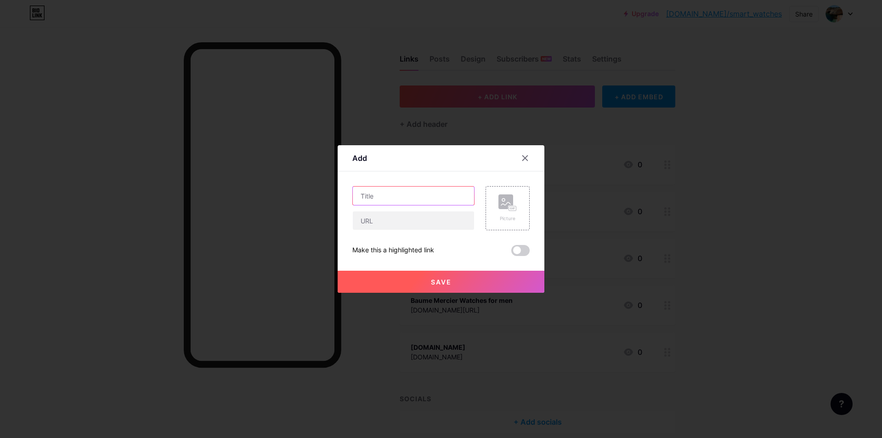
click at [364, 204] on input "text" at bounding box center [413, 196] width 121 height 18
paste input "Longines Watches for men"
type input "Longines Watches for men"
click at [388, 217] on input "text" at bounding box center [413, 220] width 121 height 18
paste input "http://www.glitzstorm.com/brandlist-108-b0-Longines.html"
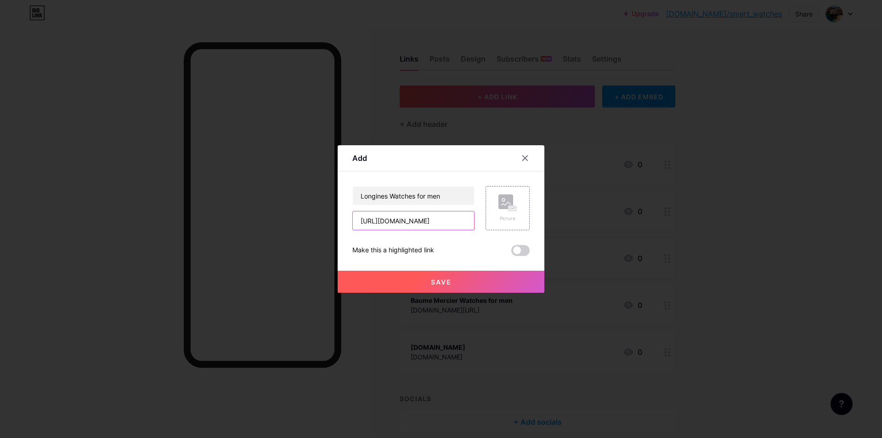
scroll to position [0, 74]
type input "http://www.glitzstorm.com/brandlist-108-b0-Longines.html"
click at [430, 276] on button "Save" at bounding box center [441, 282] width 207 height 22
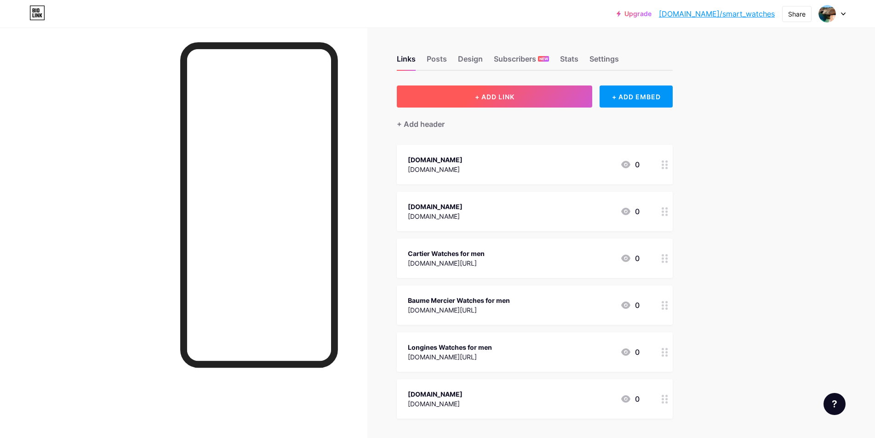
click at [497, 100] on span "+ ADD LINK" at bounding box center [495, 97] width 40 height 8
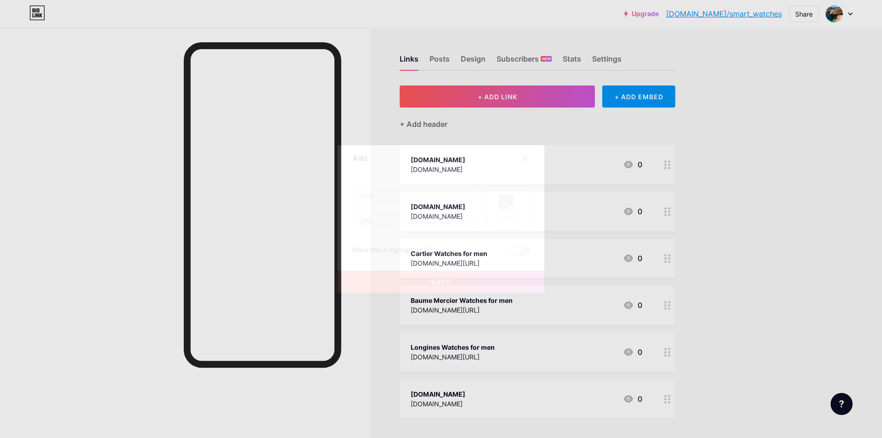
click at [400, 185] on div "Content YouTube Play YouTube video without leaving your page. ADD Vimeo Play Vi…" at bounding box center [440, 213] width 177 height 85
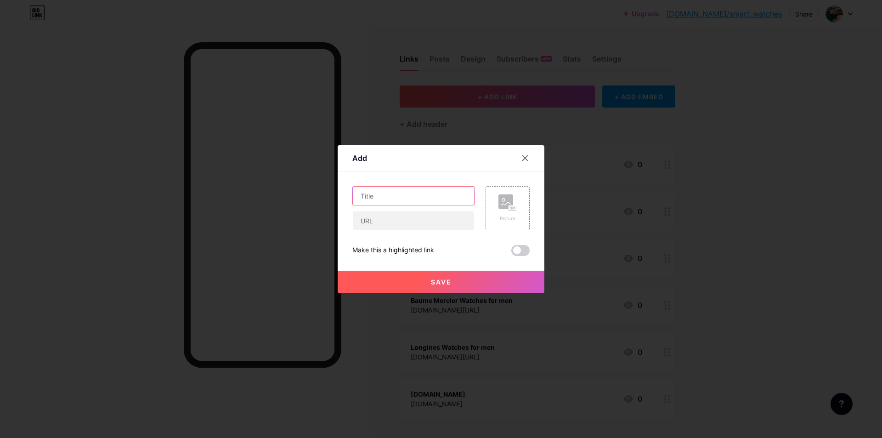
click at [389, 199] on input "text" at bounding box center [413, 196] width 121 height 18
paste input "Gucci Watches for men"
type input "Gucci Watches for men"
click at [374, 220] on input "text" at bounding box center [413, 220] width 121 height 18
paste input "http://www.glitzstorm.com/brandlist-102-b0-Gucci.html"
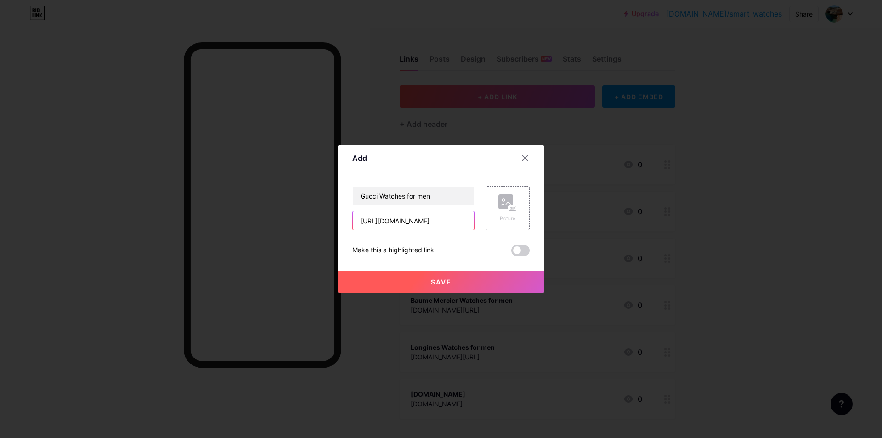
scroll to position [0, 64]
type input "http://www.glitzstorm.com/brandlist-102-b0-Gucci.html"
click at [431, 276] on button "Save" at bounding box center [441, 282] width 207 height 22
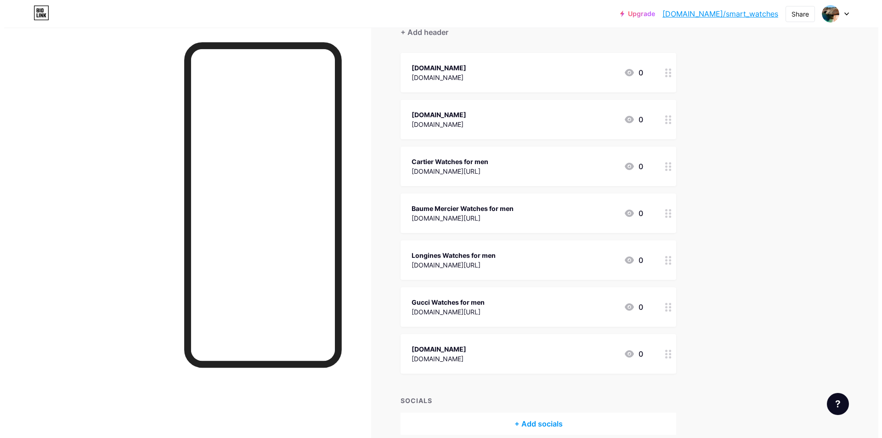
scroll to position [0, 0]
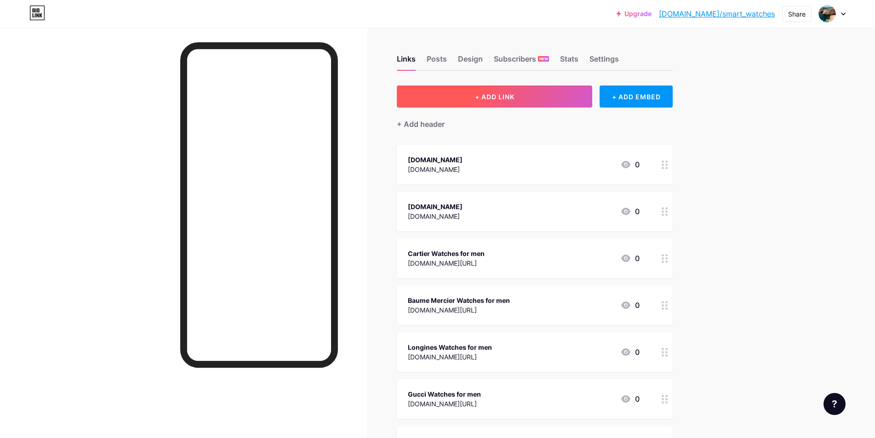
click at [530, 87] on button "+ ADD LINK" at bounding box center [494, 96] width 195 height 22
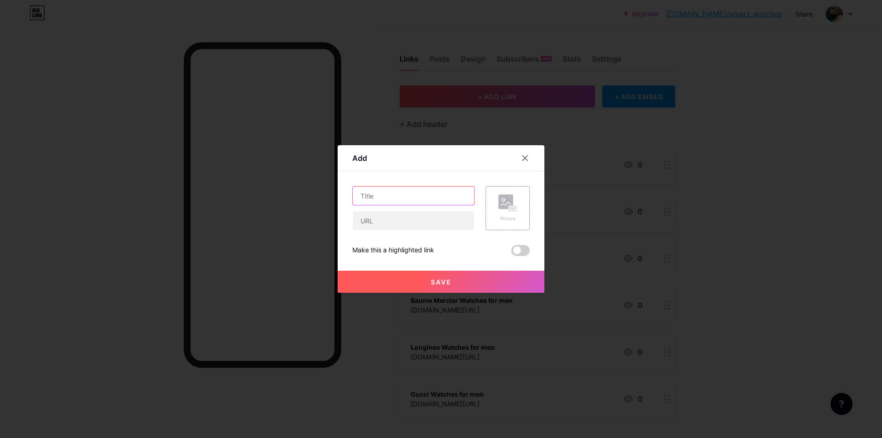
click at [395, 205] on input "text" at bounding box center [413, 196] width 121 height 18
click at [393, 197] on input "text" at bounding box center [413, 196] width 121 height 18
paste input "Tissot Watches for sale US"
type input "Tissot Watches for sale US"
click at [418, 229] on input "text" at bounding box center [413, 220] width 121 height 18
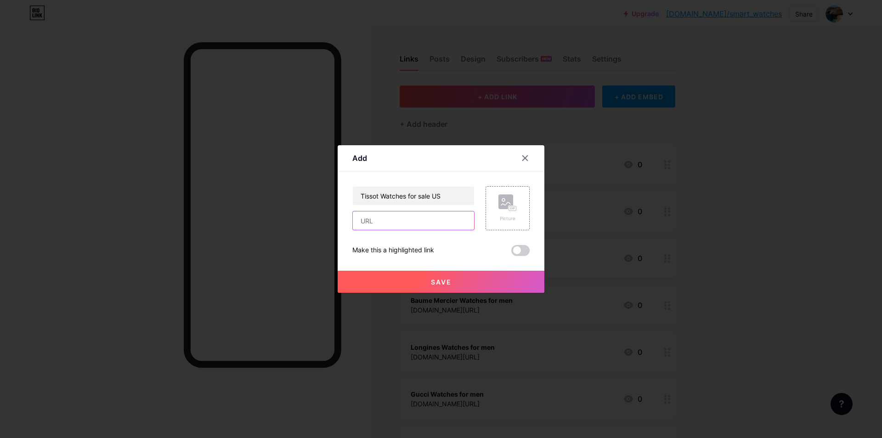
paste input "http://www.donysterling.com/brands-66-b0-Tissot.html"
type input "http://www.donysterling.com/brands-66-b0-Tissot.html"
click at [426, 282] on button "Save" at bounding box center [441, 282] width 207 height 22
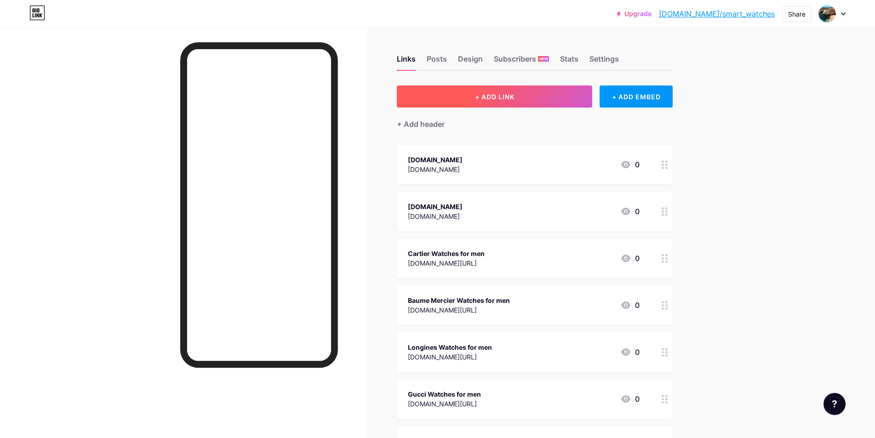
click at [523, 95] on button "+ ADD LINK" at bounding box center [494, 96] width 195 height 22
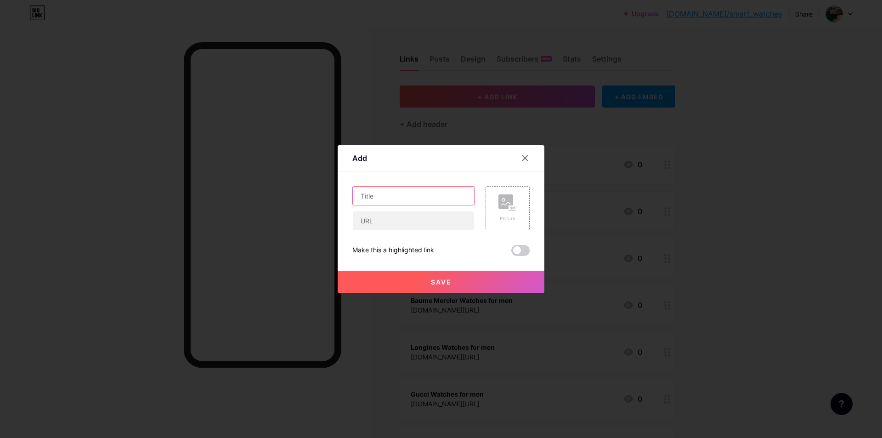
click at [429, 195] on input "text" at bounding box center [413, 196] width 121 height 18
paste input "Citizen watches for men"
type input "Citizen watches for men"
click at [386, 228] on input "text" at bounding box center [413, 220] width 121 height 18
paste input "http://www.donysterling.com/brands-4-b0-Citizen.html"
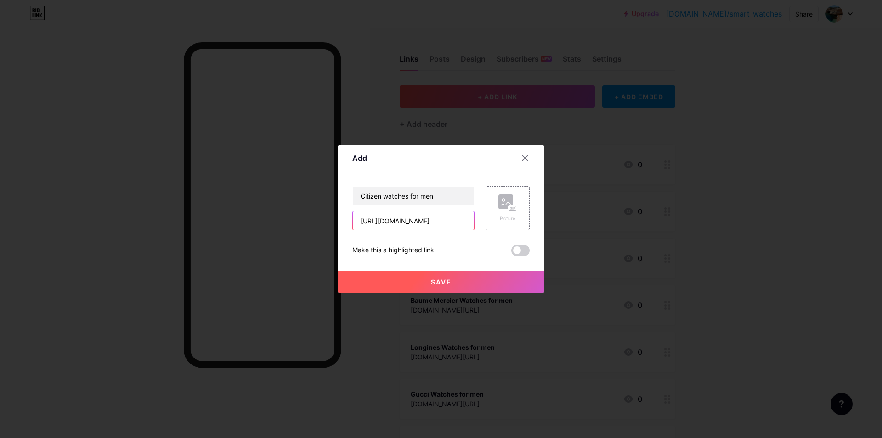
scroll to position [0, 63]
type input "http://www.donysterling.com/brands-4-b0-Citizen.html"
click at [414, 277] on button "Save" at bounding box center [441, 282] width 207 height 22
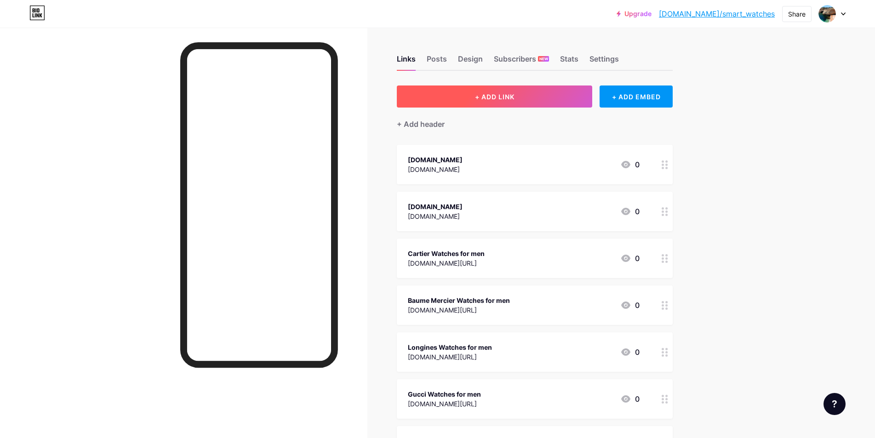
click at [523, 97] on button "+ ADD LINK" at bounding box center [494, 96] width 195 height 22
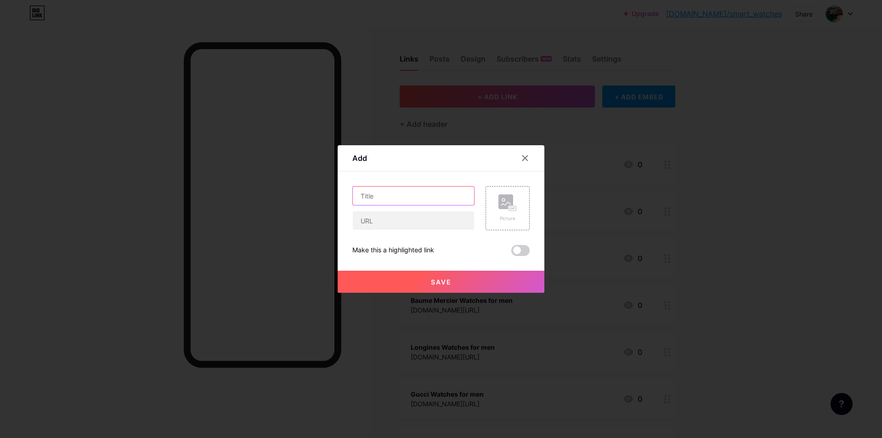
click at [395, 195] on input "text" at bounding box center [413, 196] width 121 height 18
paste input "Garmin Watches for sale US"
type input "Garmin Watches for sale US"
click at [370, 223] on input "text" at bounding box center [413, 220] width 121 height 18
paste input "http://www.donysterling.com/brands-159-b0-Garmin.html"
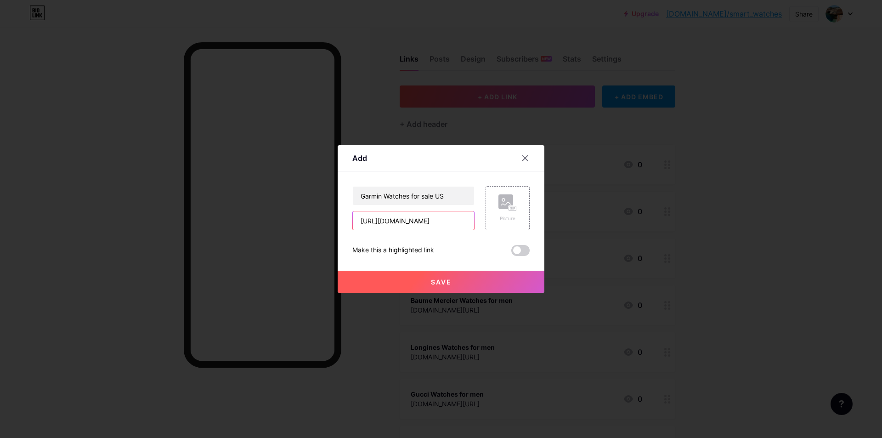
scroll to position [0, 70]
type input "http://www.donysterling.com/brands-159-b0-Garmin.html"
click at [409, 273] on button "Save" at bounding box center [441, 282] width 207 height 22
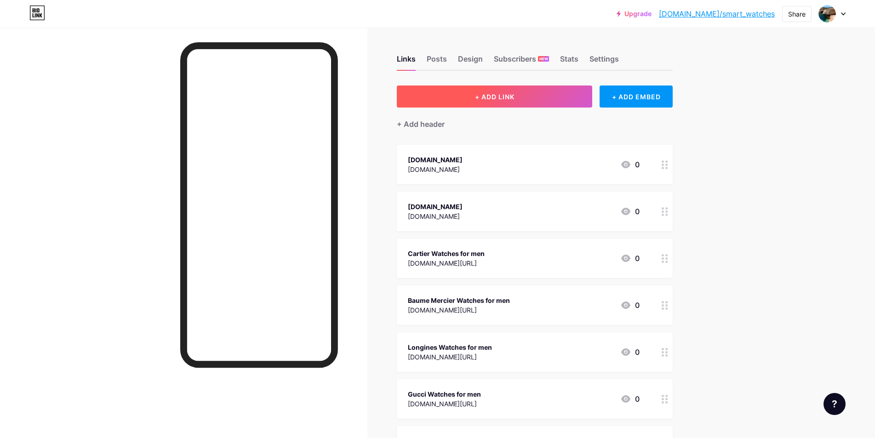
click at [514, 100] on span "+ ADD LINK" at bounding box center [495, 97] width 40 height 8
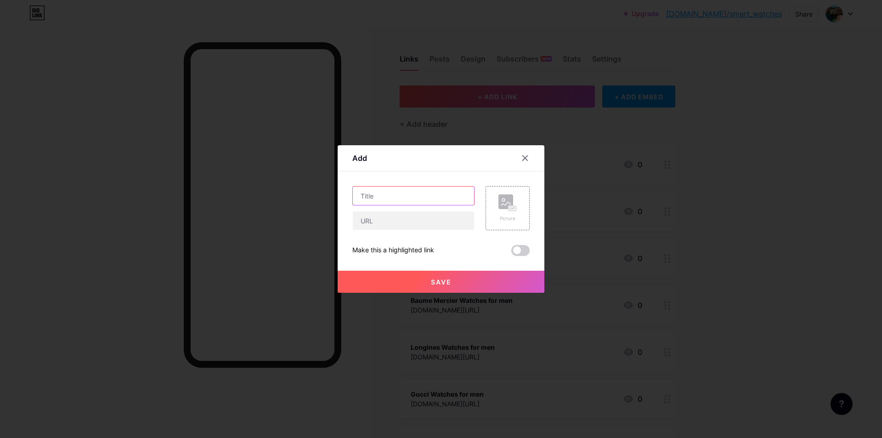
click at [407, 202] on input "text" at bounding box center [413, 196] width 121 height 18
paste input "Apple Watch for sale US"
type input "Apple Watch for sale US"
click at [395, 223] on input "text" at bounding box center [413, 220] width 121 height 18
paste input "http://www.donysterling.com/brands-97-b0-Apple.html"
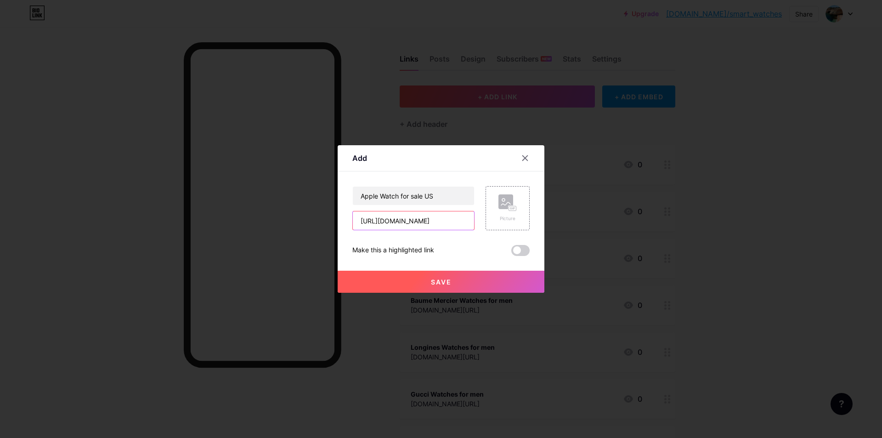
scroll to position [0, 63]
type input "http://www.donysterling.com/brands-97-b0-Apple.html"
click at [445, 279] on span "Save" at bounding box center [441, 282] width 21 height 8
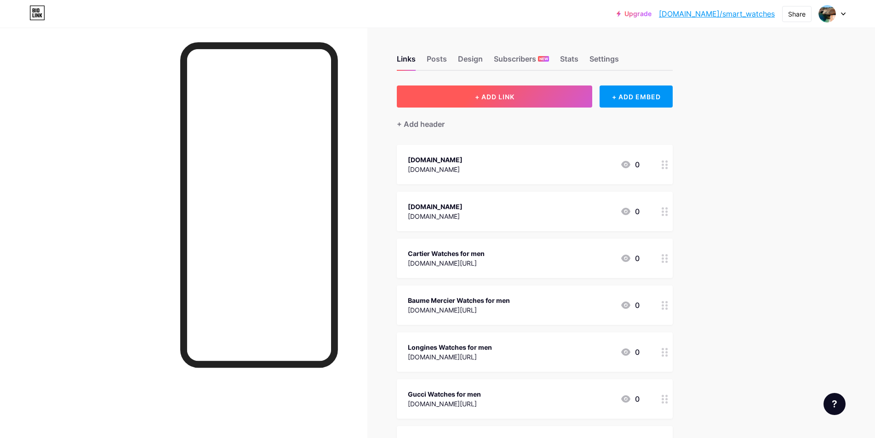
click at [502, 95] on span "+ ADD LINK" at bounding box center [495, 97] width 40 height 8
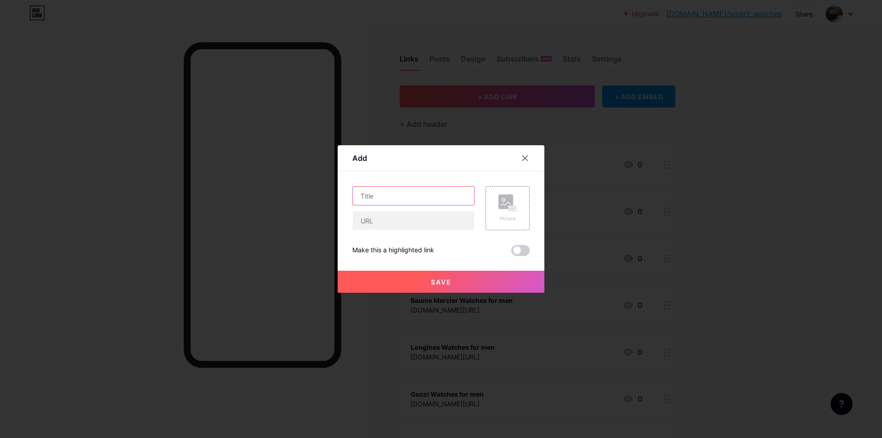
click at [403, 201] on input "text" at bounding box center [413, 196] width 121 height 18
paste input "Fitbit Watch for sale UK"
type input "Fitbit Watch for sale UK"
click at [400, 223] on input "text" at bounding box center [413, 220] width 121 height 18
paste input "http://www.donysterling.co.uk/brands-111-b0-Fitbit.html"
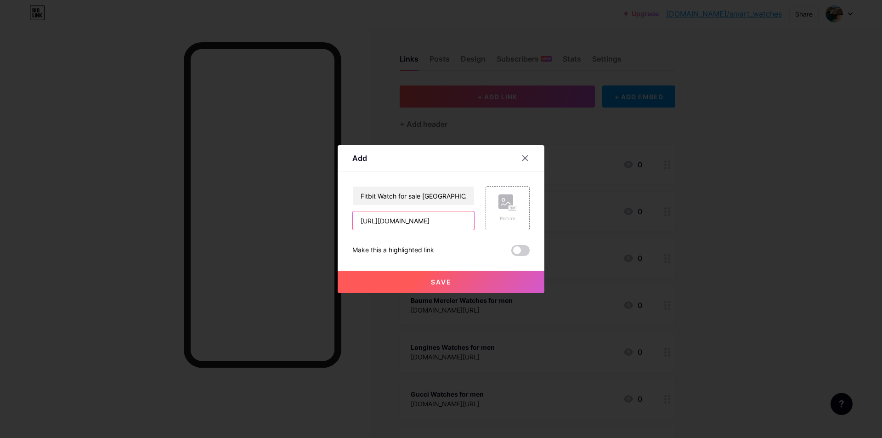
scroll to position [0, 66]
type input "http://www.donysterling.co.uk/brands-111-b0-Fitbit.html"
click at [431, 281] on span "Save" at bounding box center [441, 282] width 21 height 8
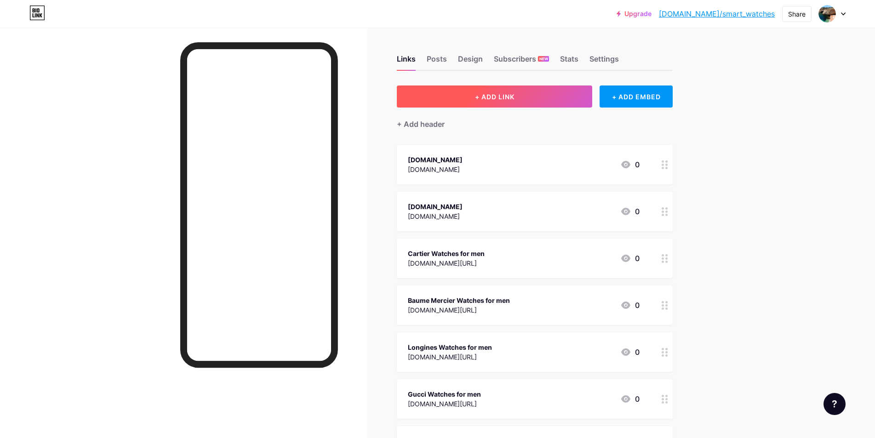
click at [490, 92] on button "+ ADD LINK" at bounding box center [494, 96] width 195 height 22
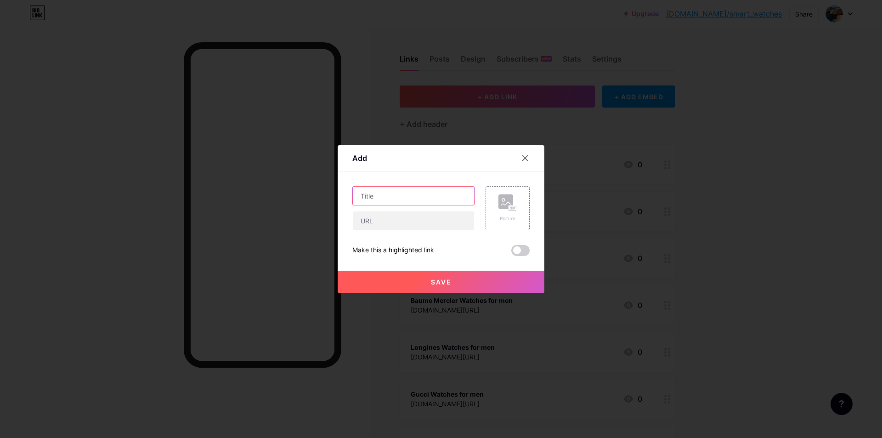
click at [424, 198] on input "text" at bounding box center [413, 196] width 121 height 18
paste input "Garmin Watches for Men"
type input "Garmin Watches for Men"
click at [395, 227] on input "text" at bounding box center [413, 220] width 121 height 18
paste input "http://www.donysterling.co.uk/brands-136-b0-Garmin.html"
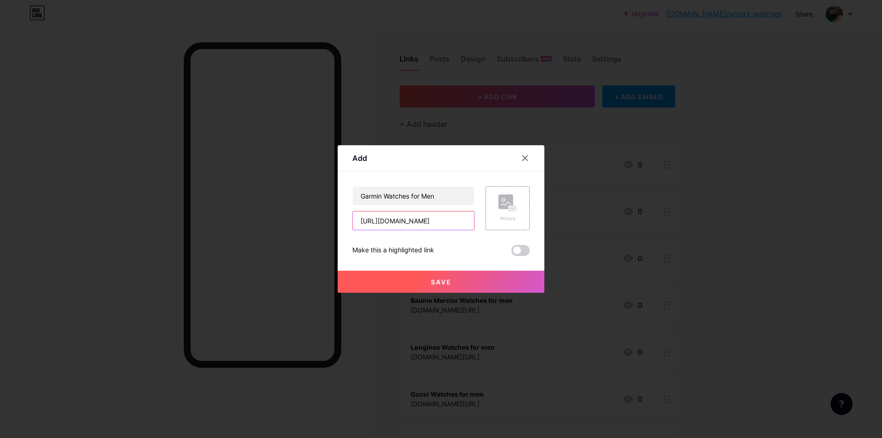
scroll to position [0, 74]
type input "http://www.donysterling.co.uk/brands-136-b0-Garmin.html"
click at [379, 199] on input "Garmin Watches for Men" at bounding box center [413, 196] width 121 height 18
paste input "Samsung Watches for sale UK"
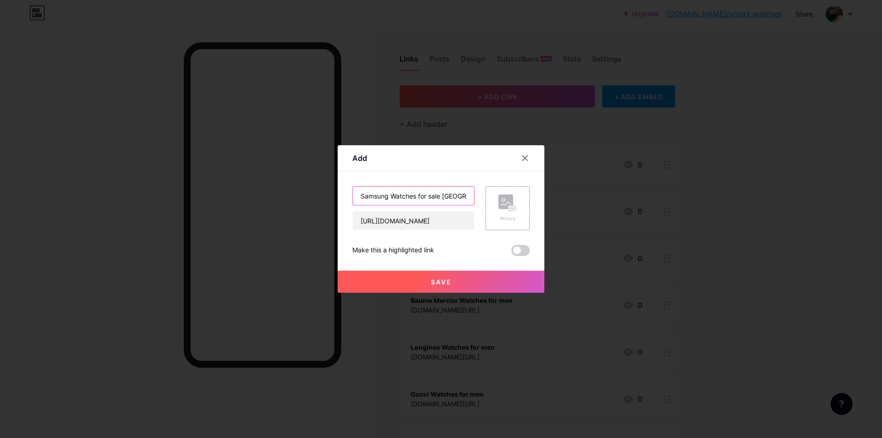
type input "Samsung Watches for sale UK"
click at [443, 223] on input "http://www.donysterling.co.uk/brands-136-b0-Garmin.html" at bounding box center [413, 220] width 121 height 18
paste input "64-b0-Samsung"
type input "http://www.donysterling.co.uk/brands-64-b0-Samsung.html"
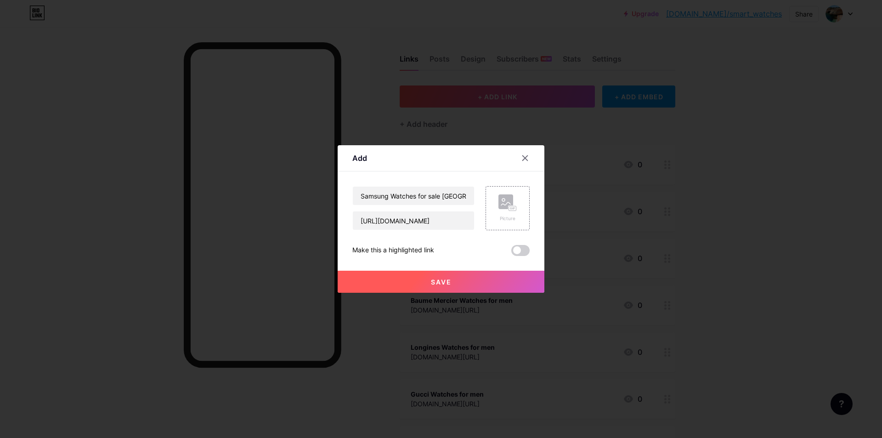
click at [447, 284] on span "Save" at bounding box center [441, 282] width 21 height 8
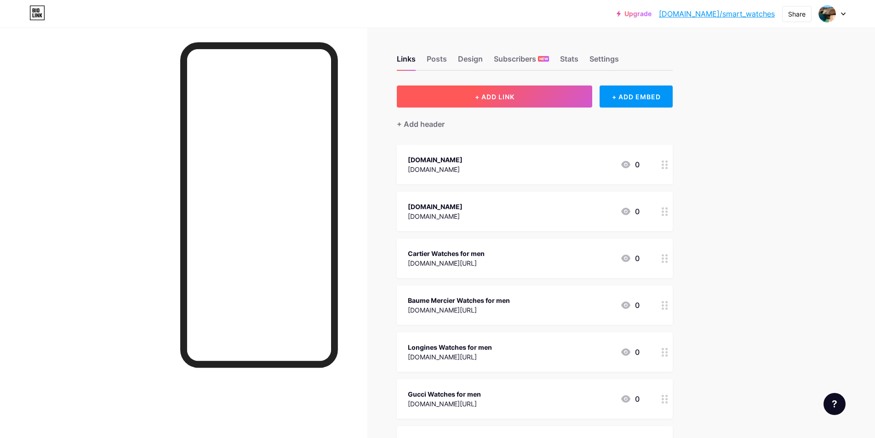
click at [496, 101] on button "+ ADD LINK" at bounding box center [494, 96] width 195 height 22
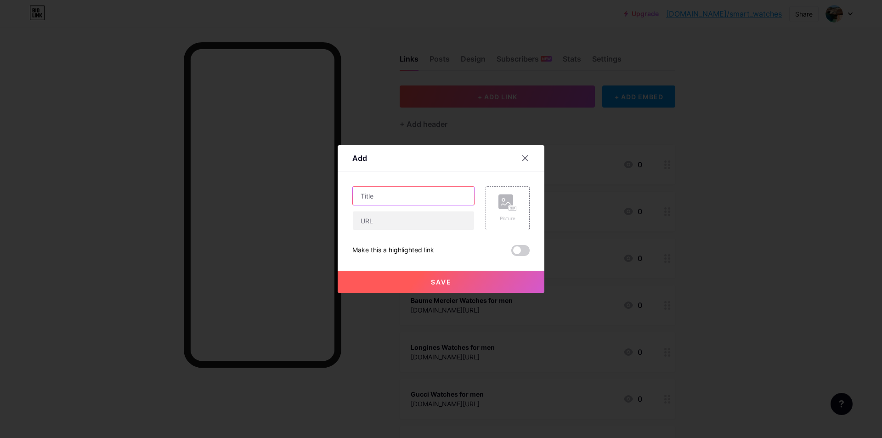
click at [392, 199] on input "text" at bounding box center [413, 196] width 121 height 18
paste input "Garmin Watches for sale UK"
type input "Garmin Watches for sale UK"
click at [426, 224] on input "text" at bounding box center [413, 220] width 121 height 18
paste input "http://www.donysterling.co.uk/brands-136-b0-Garmin.html"
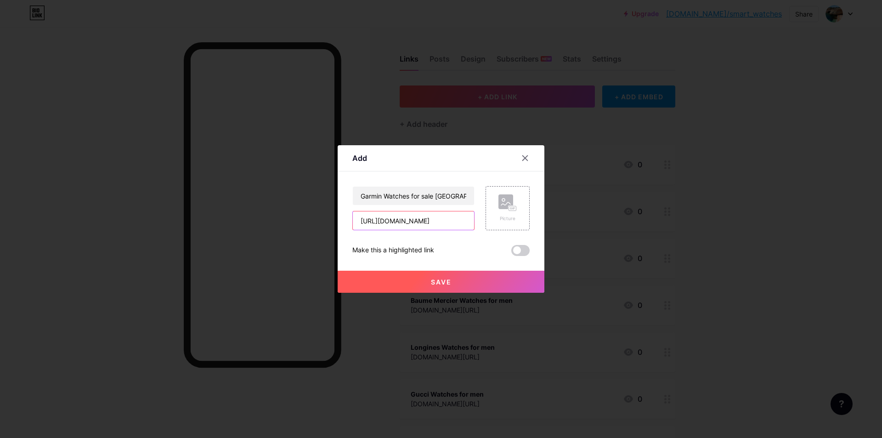
scroll to position [0, 74]
type input "http://www.donysterling.co.uk/brands-136-b0-Garmin.html"
click at [389, 281] on button "Save" at bounding box center [441, 282] width 207 height 22
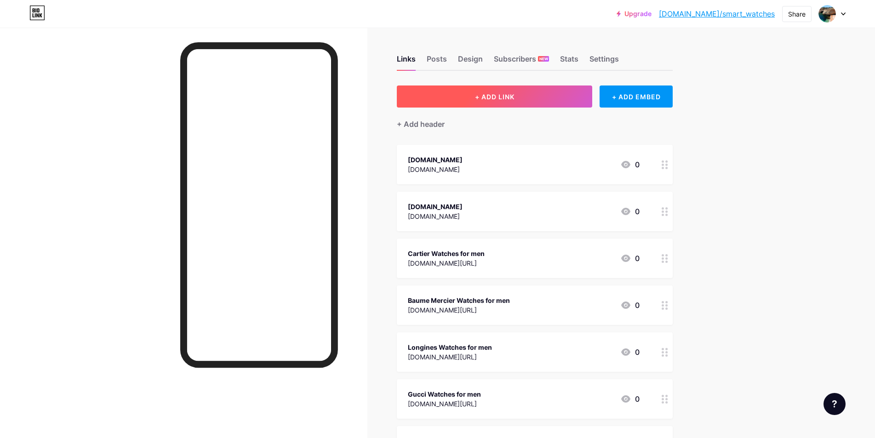
click at [514, 93] on span "+ ADD LINK" at bounding box center [495, 97] width 40 height 8
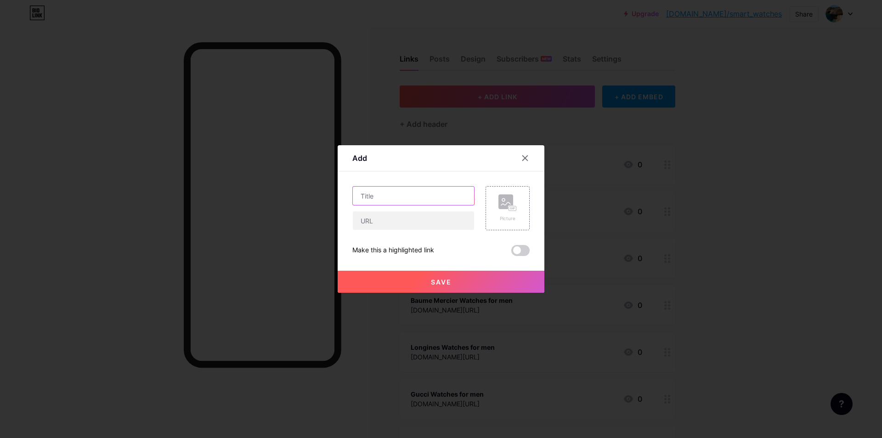
click at [401, 196] on input "text" at bounding box center [413, 196] width 121 height 18
paste input "Apple Watch for sale UK"
type input "Apple Watch for sale UK"
click at [379, 223] on input "text" at bounding box center [413, 220] width 121 height 18
paste input "http://www.donysterling.co.uk/brands-97-b0-Apple.html"
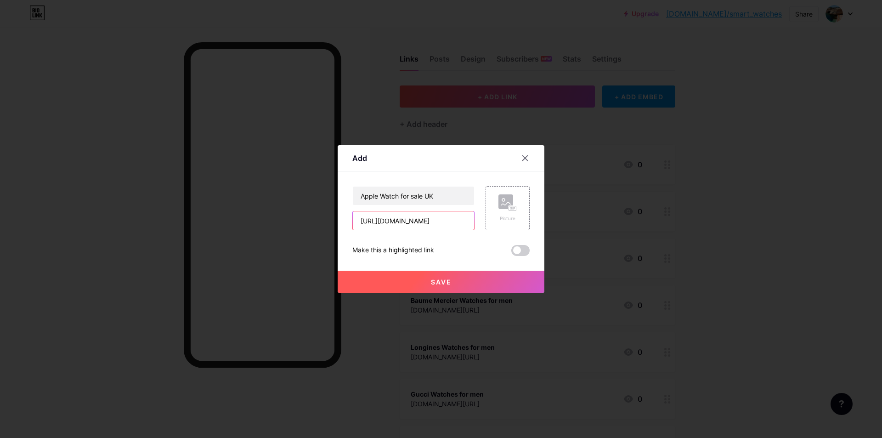
scroll to position [0, 66]
type input "http://www.donysterling.co.uk/brands-97-b0-Apple.html"
click at [431, 280] on span "Save" at bounding box center [441, 282] width 21 height 8
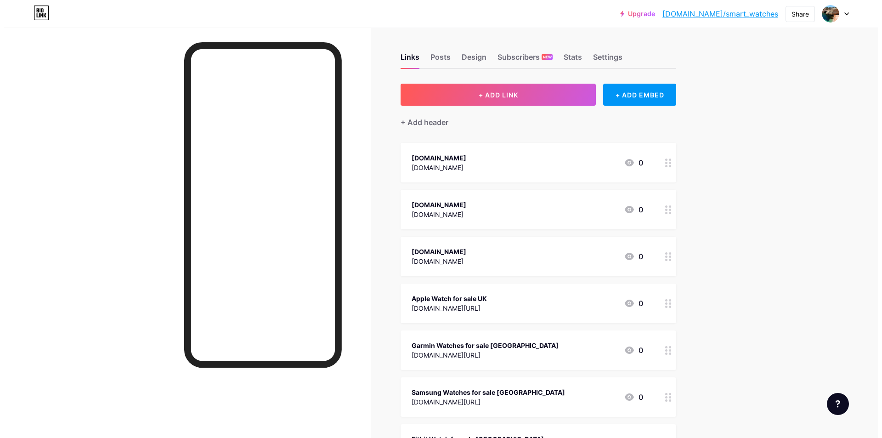
scroll to position [0, 0]
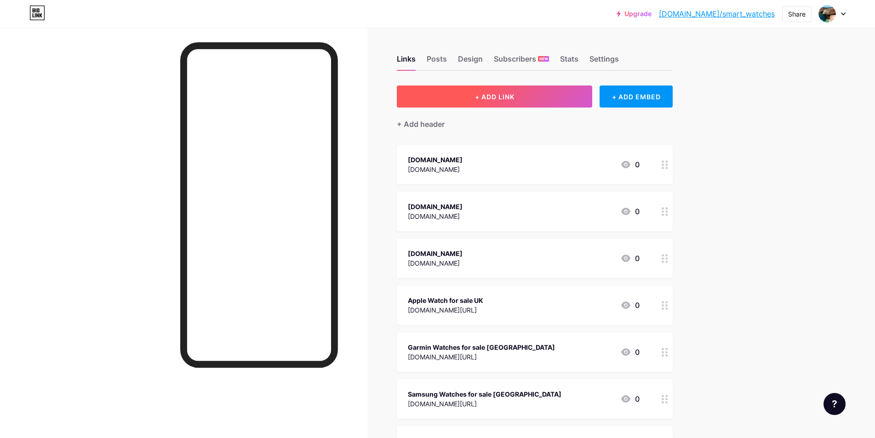
click at [510, 98] on span "+ ADD LINK" at bounding box center [495, 97] width 40 height 8
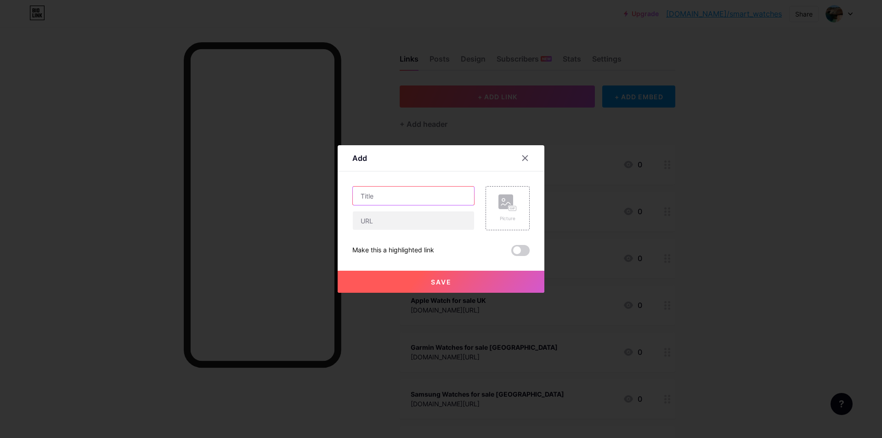
click at [386, 198] on input "text" at bounding box center [413, 196] width 121 height 18
paste input "Fitbit Watch for sale US"
type input "Fitbit Watch for sale US"
click at [374, 224] on input "text" at bounding box center [413, 220] width 121 height 18
click at [405, 218] on input "text" at bounding box center [413, 220] width 121 height 18
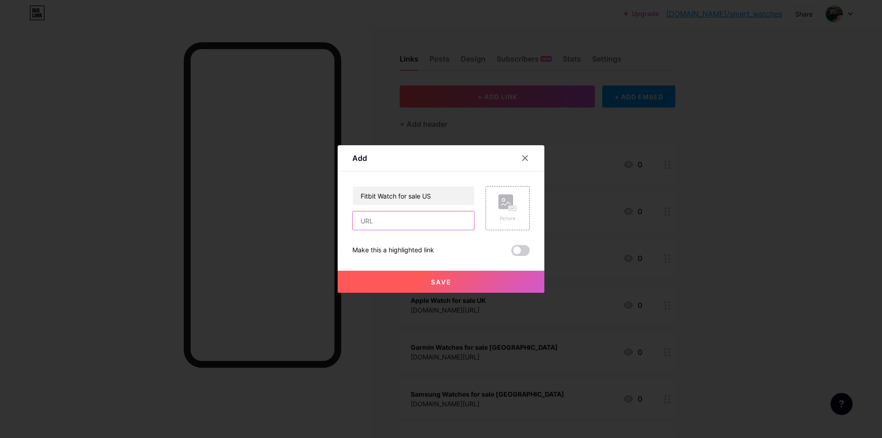
paste input "http://www.donysterling.com/brands-94-b0-Fitbit.html"
type input "http://www.donysterling.com/brands-94-b0-Fitbit.html"
click at [402, 282] on button "Save" at bounding box center [441, 282] width 207 height 22
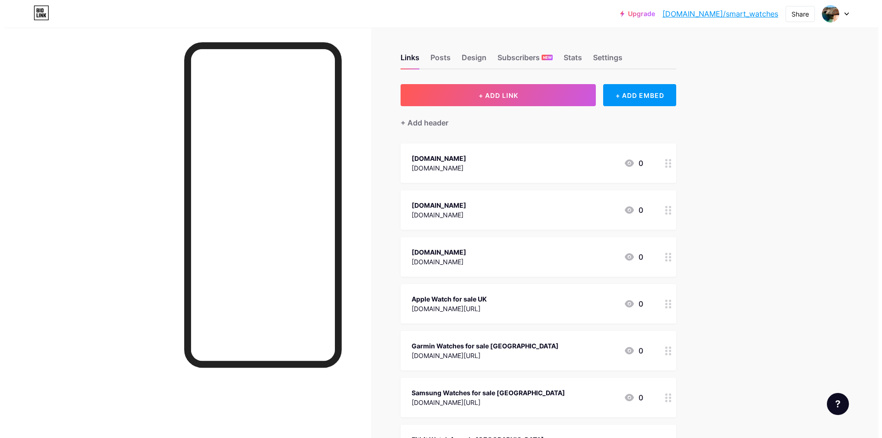
scroll to position [0, 0]
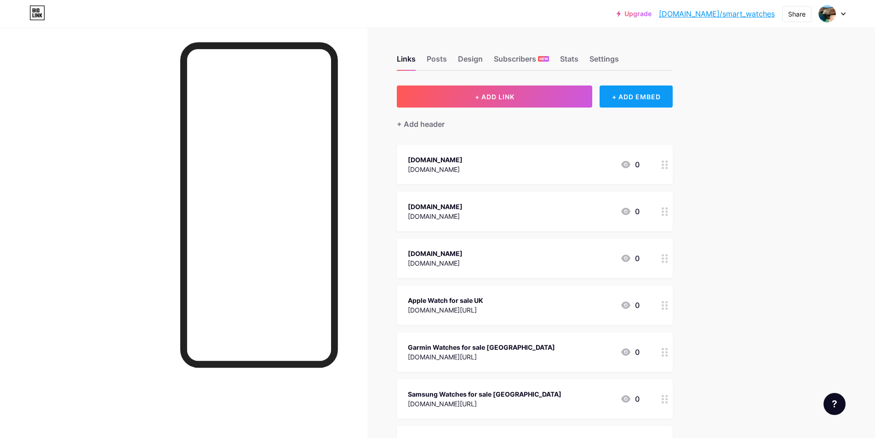
click at [657, 102] on div "+ ADD EMBED" at bounding box center [635, 96] width 73 height 22
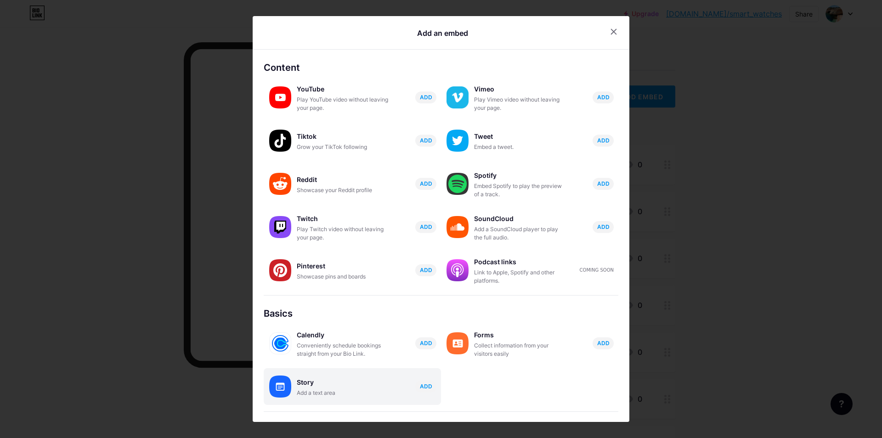
click at [320, 383] on div "Story" at bounding box center [343, 382] width 92 height 13
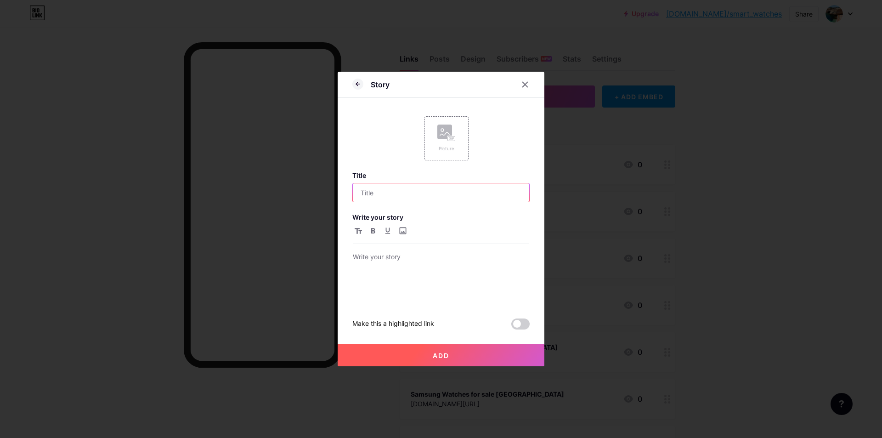
click at [377, 191] on input "text" at bounding box center [441, 192] width 176 height 18
paste input "The Evolving Landscape of Smartwatches: Garmin, Apple, Fitbit, and Samsung's Un…"
type input "The Evolving Landscape of Smartwatches: Garmin, Apple, Fitbit, and Samsung's Un…"
click at [389, 266] on div at bounding box center [441, 277] width 176 height 52
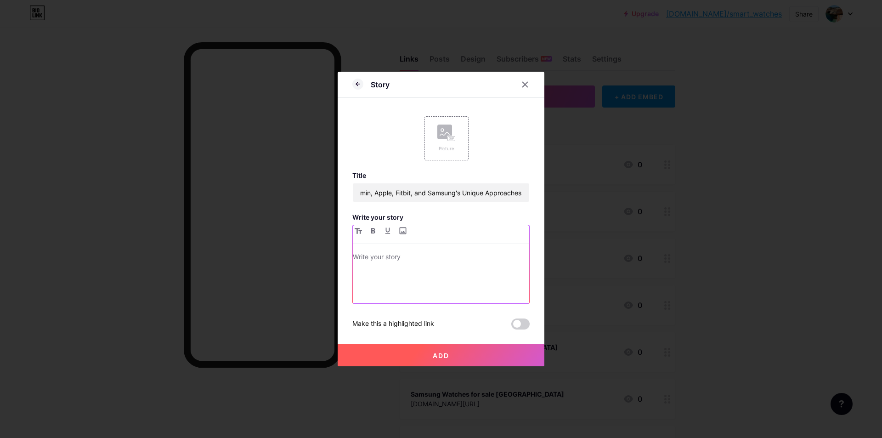
scroll to position [0, 0]
click at [382, 276] on div at bounding box center [441, 277] width 176 height 52
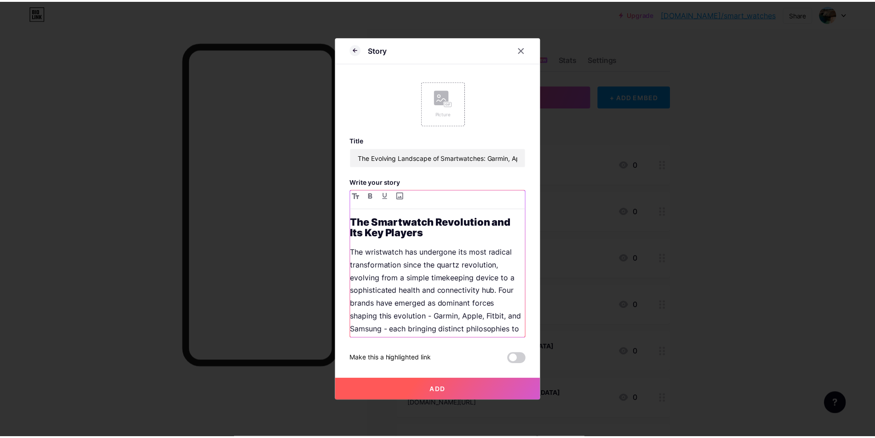
scroll to position [2531, 0]
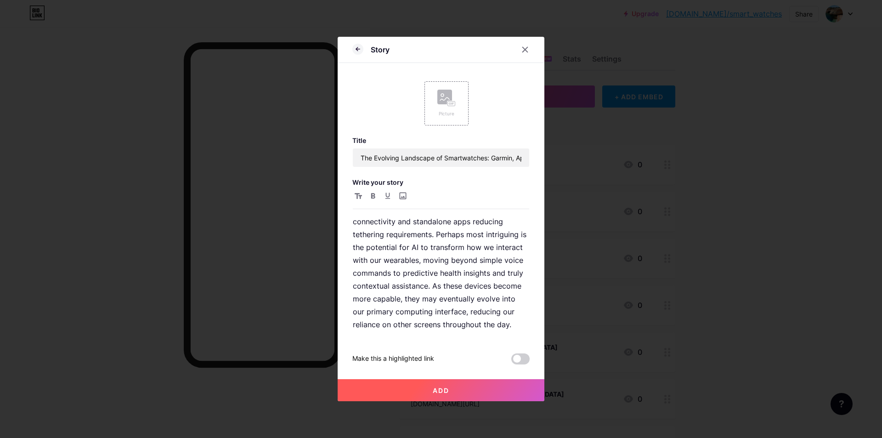
click at [438, 389] on span "Add" at bounding box center [441, 391] width 17 height 8
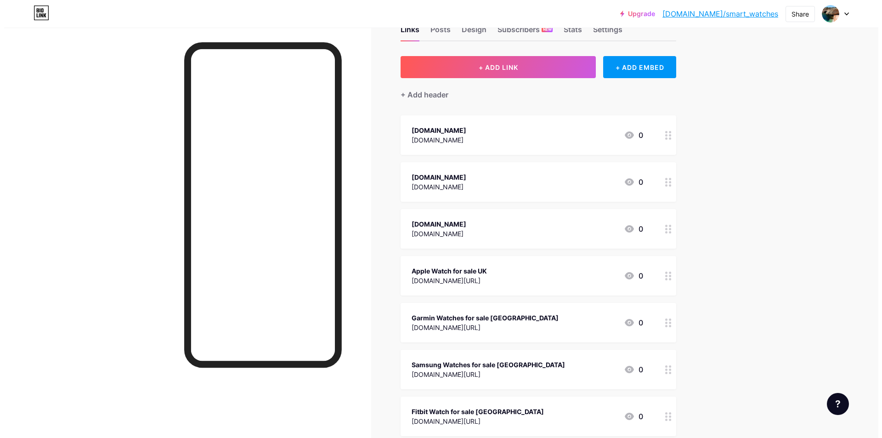
scroll to position [0, 0]
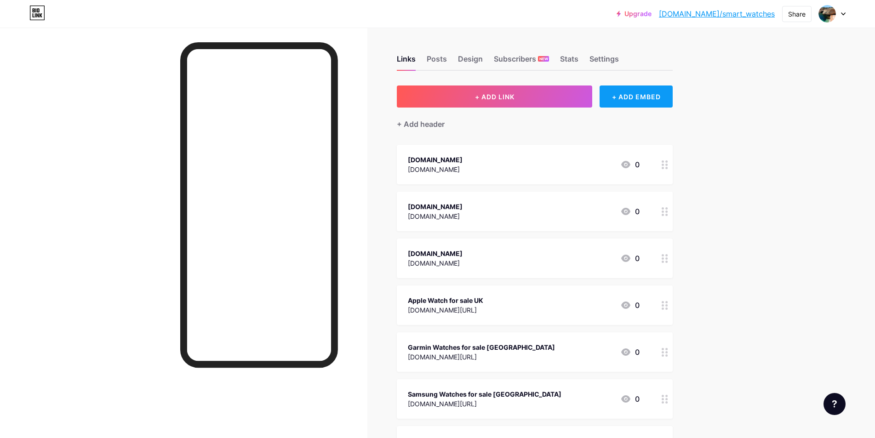
click at [635, 97] on div "+ ADD EMBED" at bounding box center [635, 96] width 73 height 22
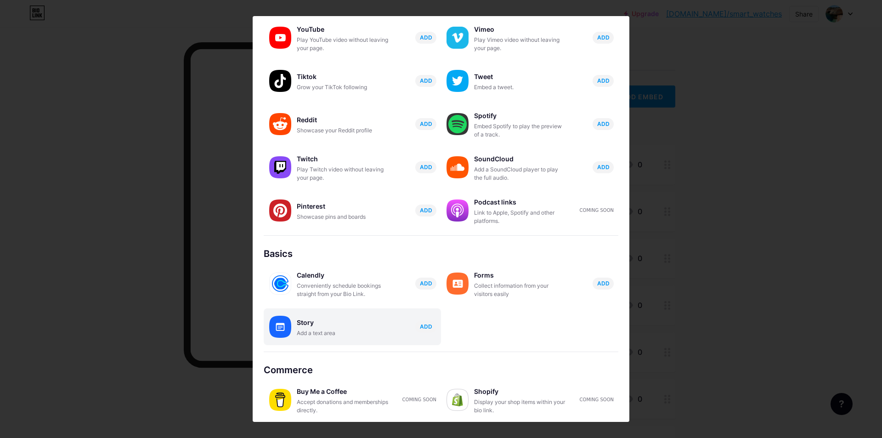
scroll to position [63, 0]
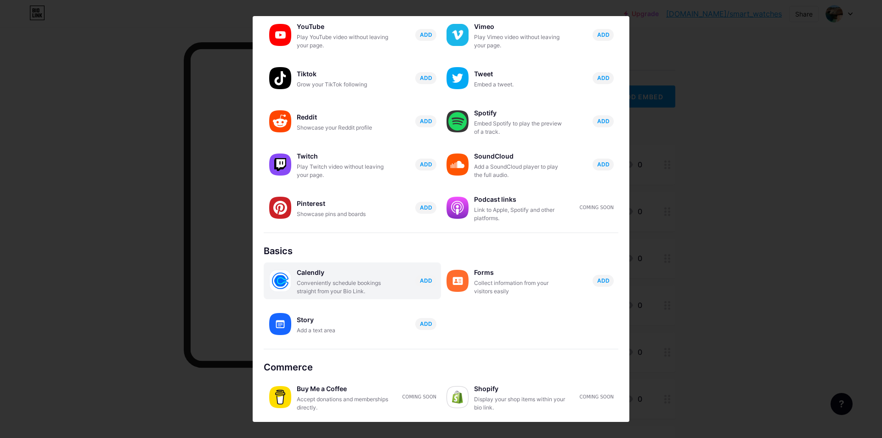
click at [362, 290] on div "Conveniently schedule bookings straight from your Bio Link." at bounding box center [343, 287] width 92 height 17
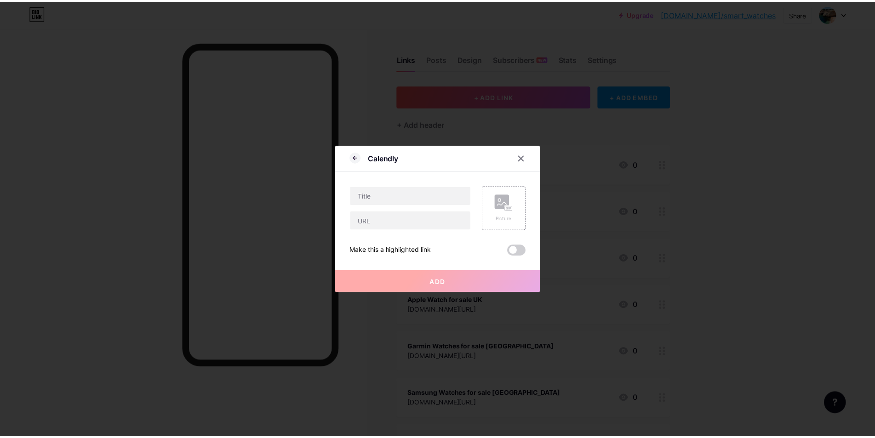
scroll to position [0, 0]
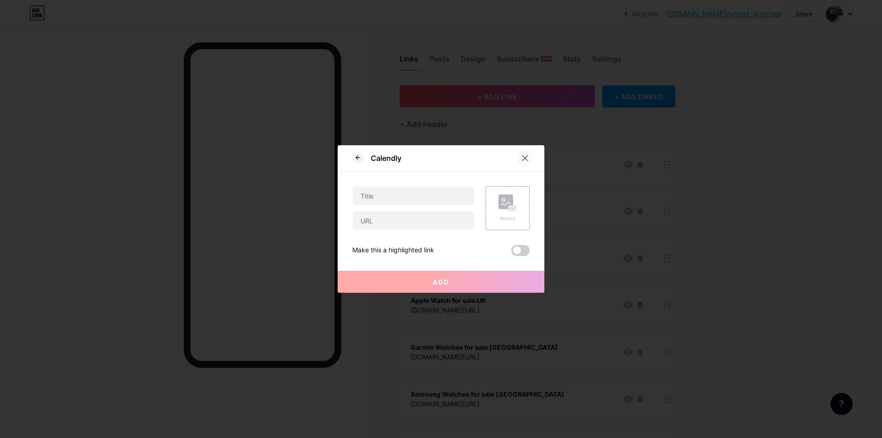
click at [522, 155] on icon at bounding box center [525, 157] width 7 height 7
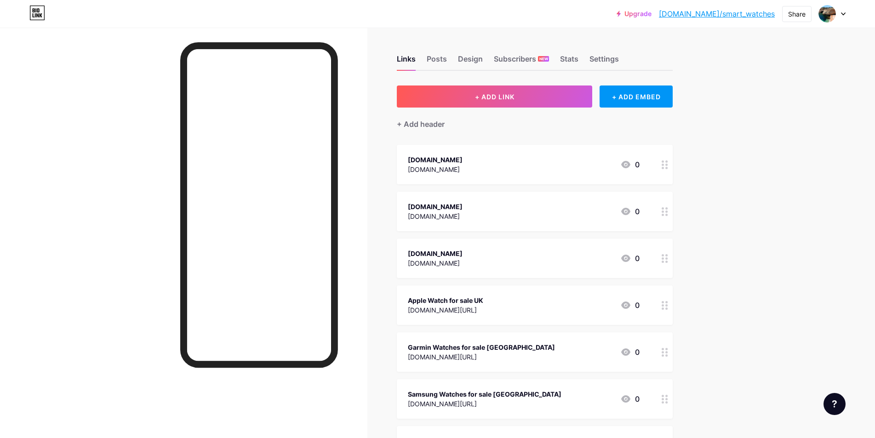
click at [844, 11] on div at bounding box center [832, 14] width 27 height 17
click at [774, 78] on div "+ Add a new page" at bounding box center [788, 79] width 103 height 9
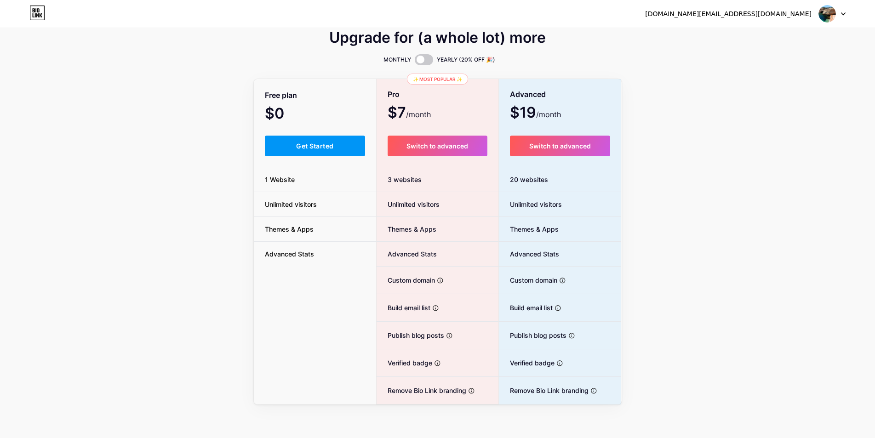
scroll to position [13, 0]
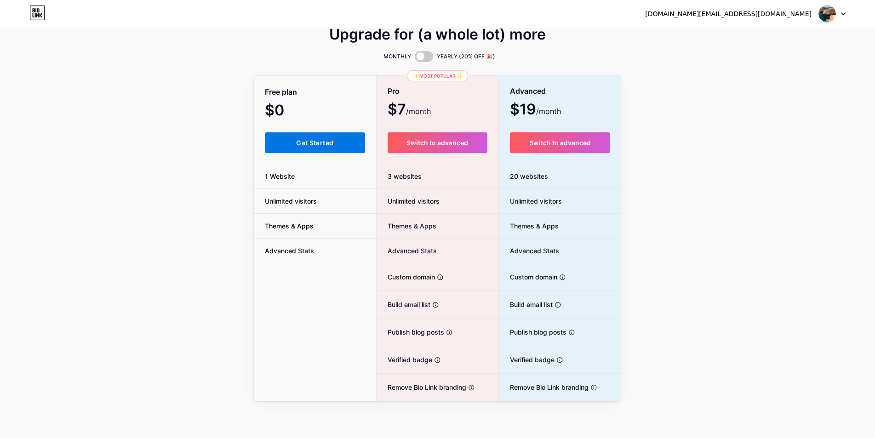
click at [314, 145] on span "Get Started" at bounding box center [314, 143] width 37 height 8
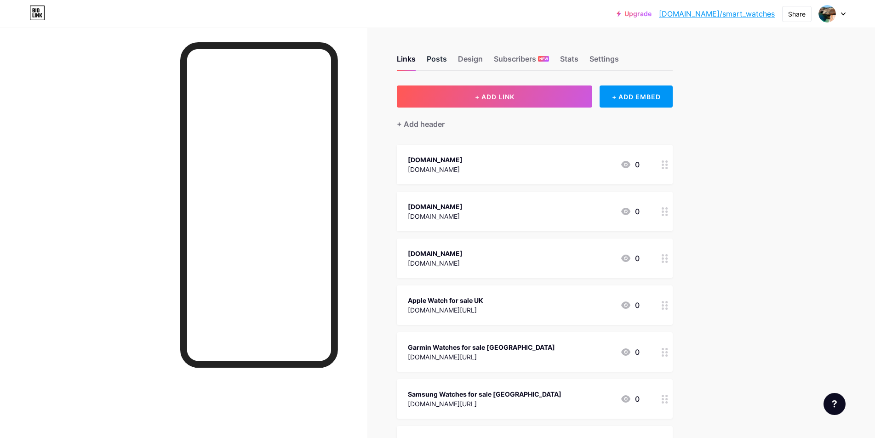
click at [436, 59] on div "Posts" at bounding box center [436, 61] width 20 height 17
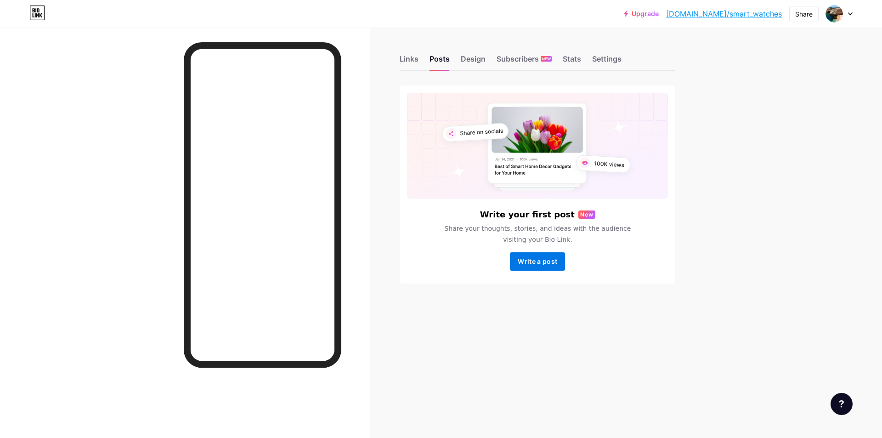
click at [547, 267] on button "Write a post" at bounding box center [537, 261] width 55 height 18
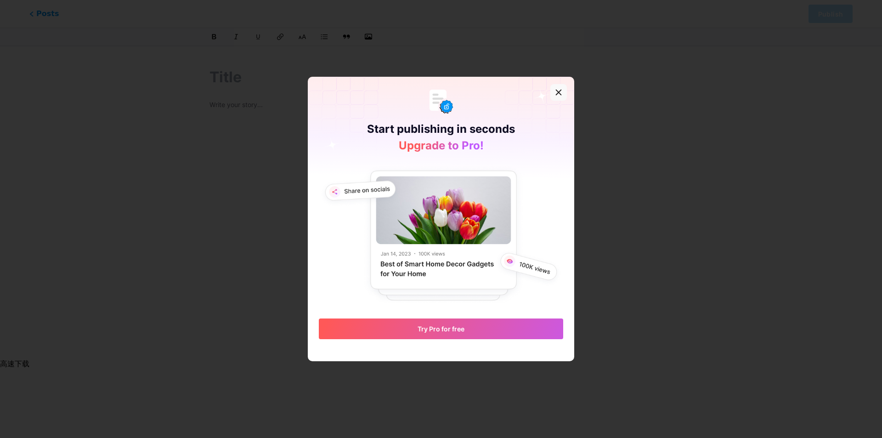
click at [557, 96] on div at bounding box center [559, 92] width 17 height 17
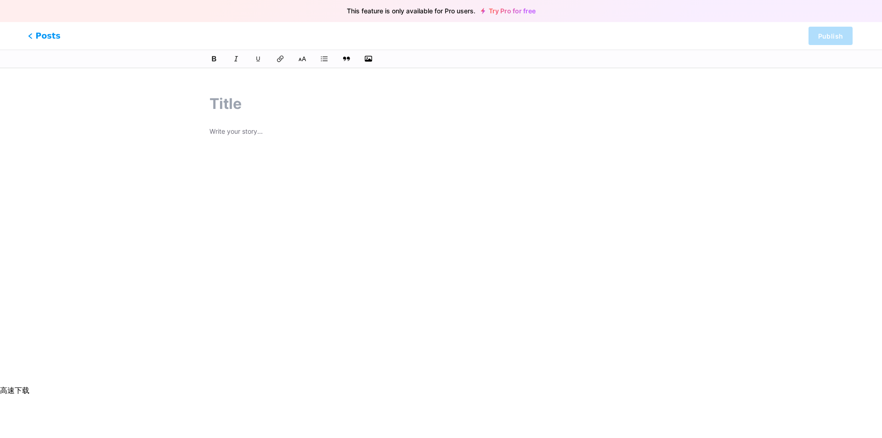
click at [35, 39] on span "Posts" at bounding box center [44, 36] width 33 height 12
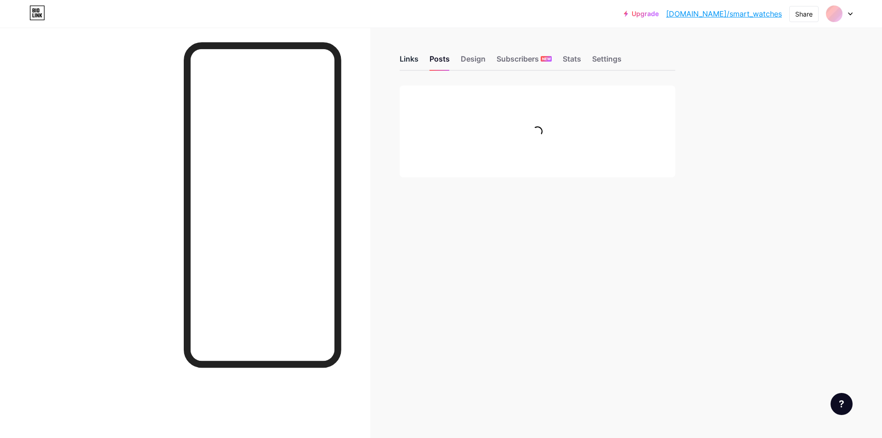
click at [413, 62] on div "Links" at bounding box center [409, 61] width 19 height 17
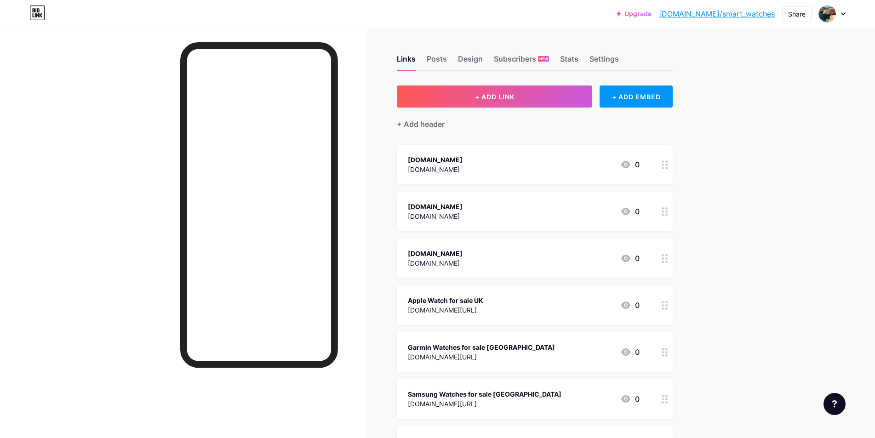
click at [844, 10] on div at bounding box center [832, 14] width 27 height 17
click at [765, 131] on li "Logout" at bounding box center [788, 129] width 114 height 25
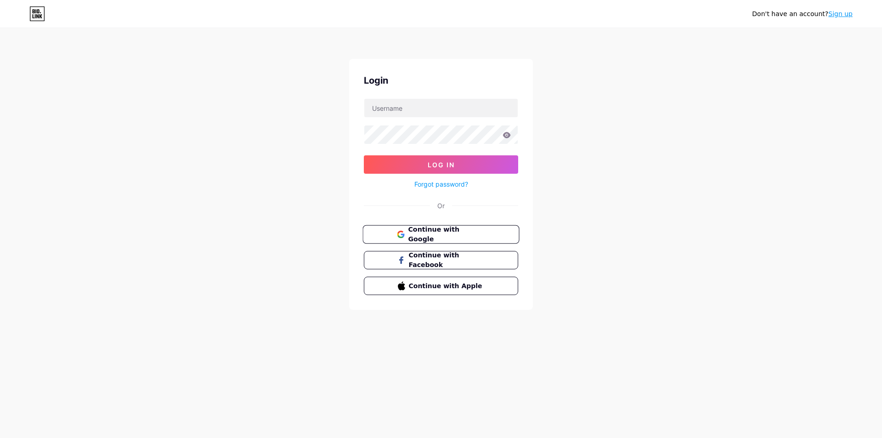
click at [455, 236] on span "Continue with Google" at bounding box center [446, 235] width 77 height 20
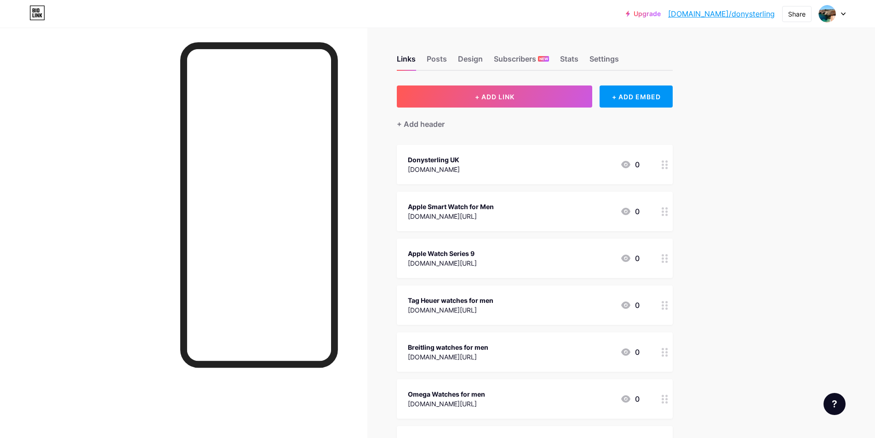
click at [841, 11] on div at bounding box center [832, 14] width 27 height 17
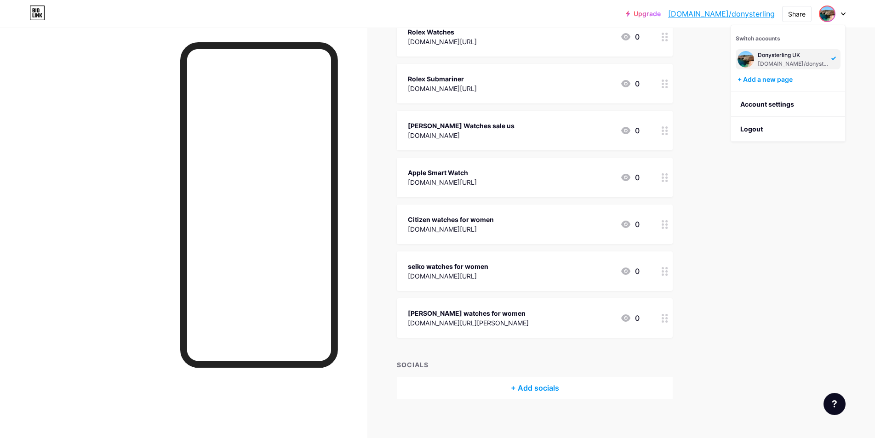
scroll to position [650, 0]
